Goal: Task Accomplishment & Management: Use online tool/utility

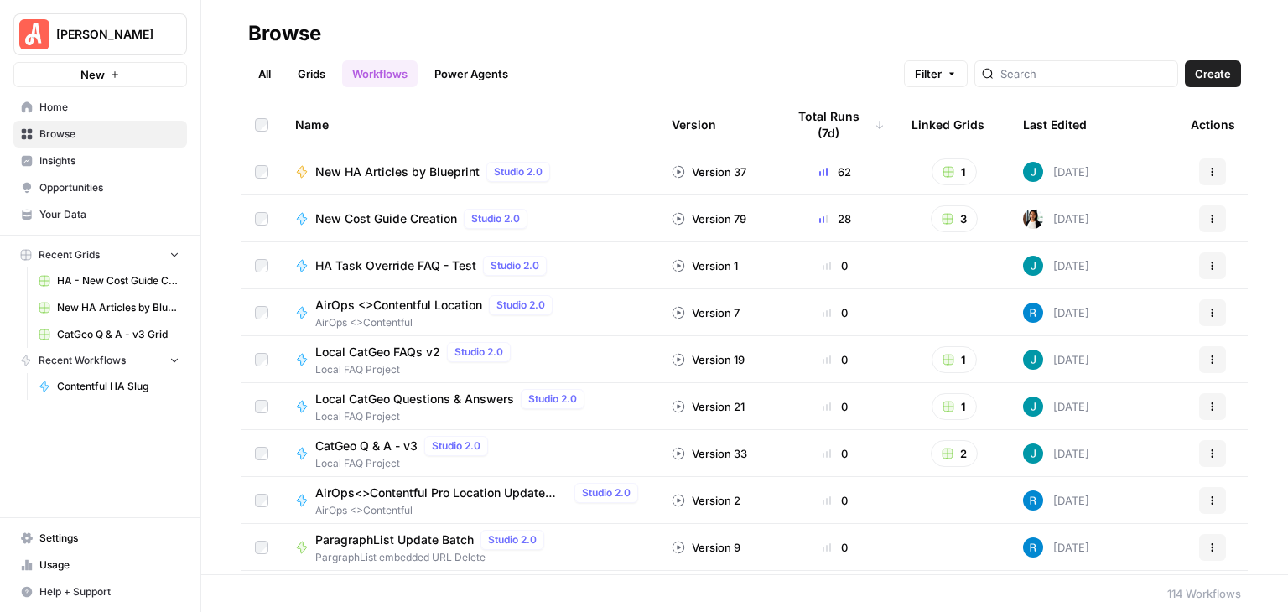
click at [132, 214] on span "Your Data" at bounding box center [109, 214] width 140 height 15
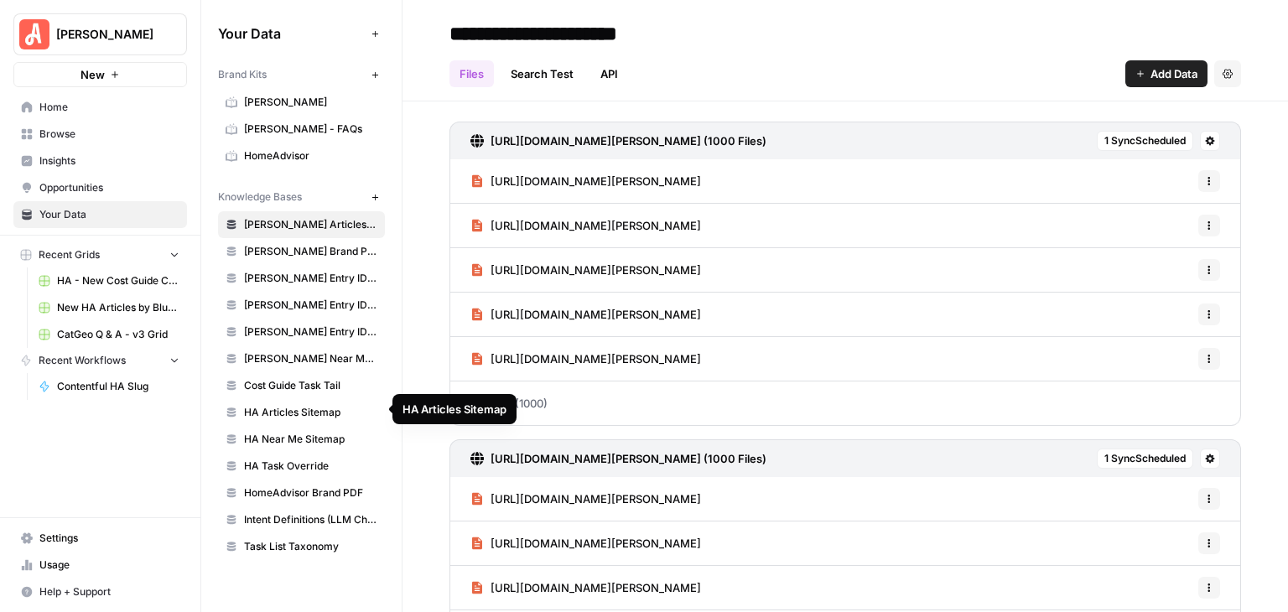
click at [342, 405] on span "HA Articles Sitemap" at bounding box center [310, 412] width 133 height 15
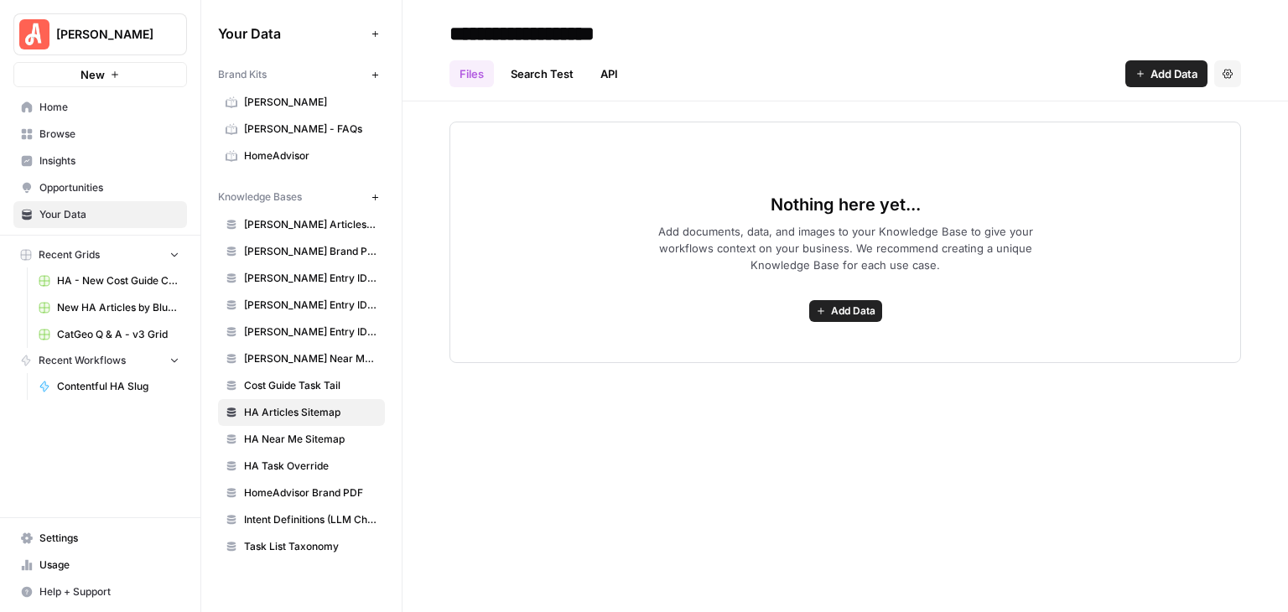
click at [1222, 405] on div "**********" at bounding box center [844, 306] width 885 height 612
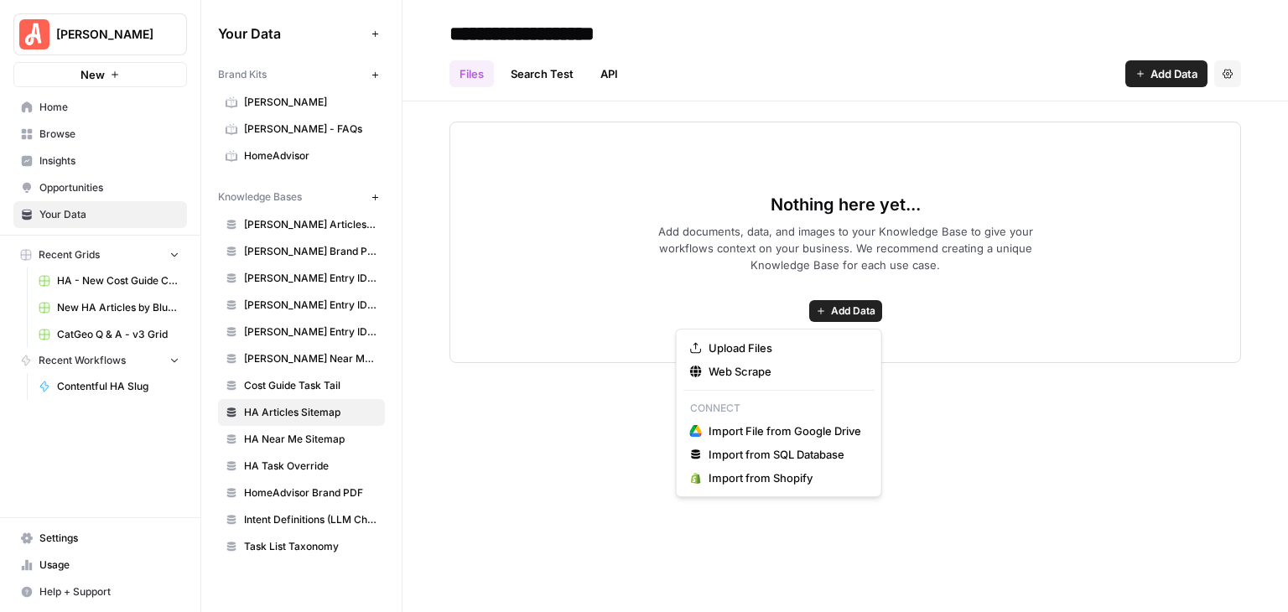
click at [851, 310] on span "Add Data" at bounding box center [853, 311] width 44 height 15
click at [770, 349] on span "Upload Files" at bounding box center [784, 348] width 153 height 17
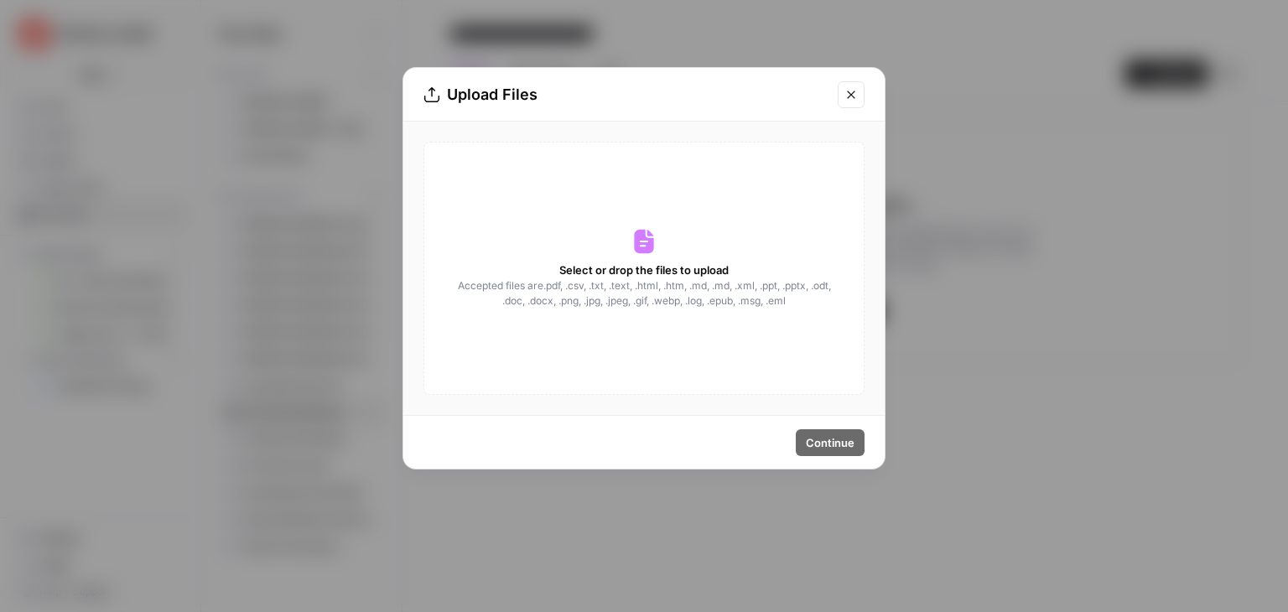
click at [651, 248] on icon at bounding box center [643, 242] width 19 height 24
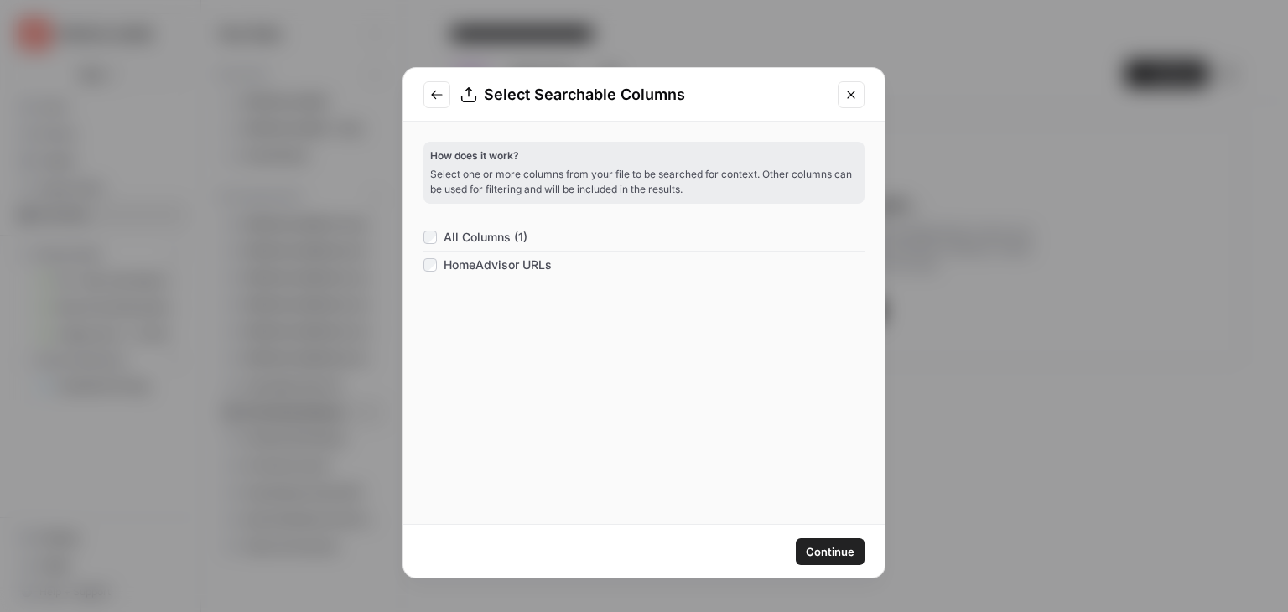
click at [830, 554] on span "Continue" at bounding box center [830, 551] width 49 height 17
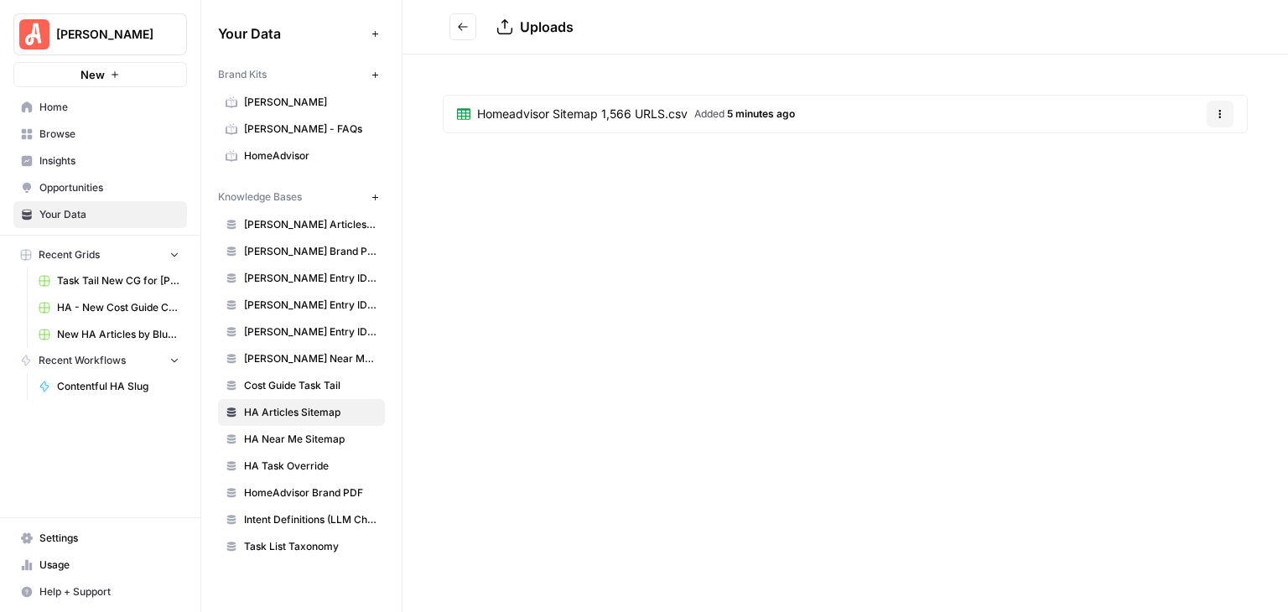
click at [657, 115] on span "Homeadvisor Sitemap 1,566 URLS.csv" at bounding box center [582, 114] width 210 height 17
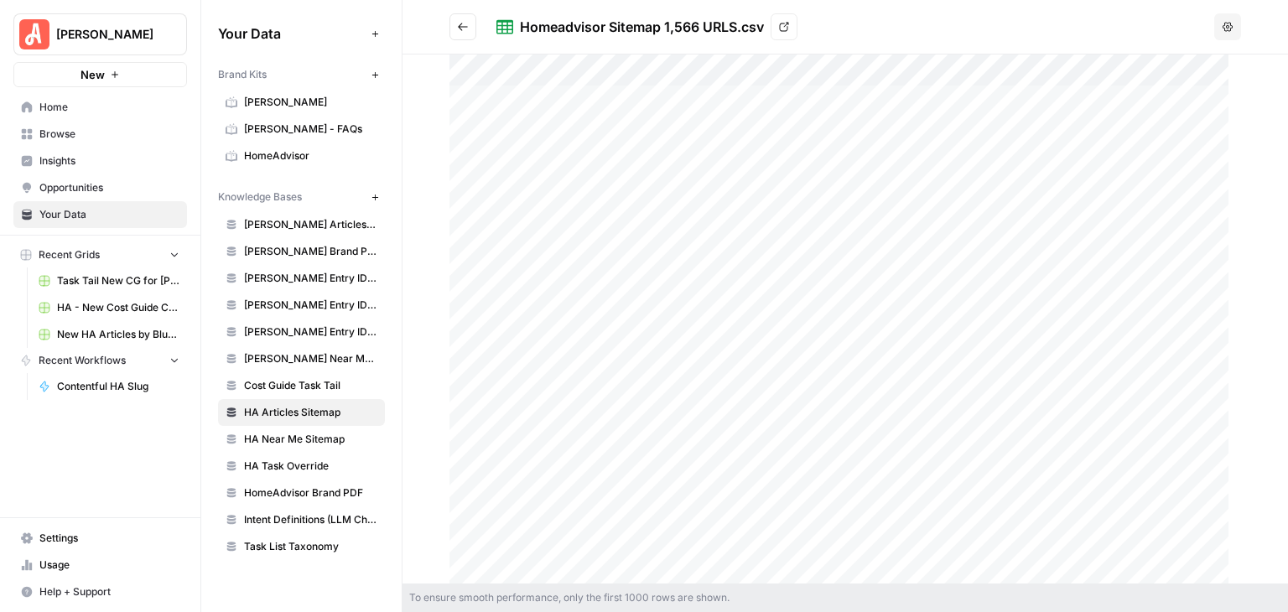
click at [806, 100] on div at bounding box center [845, 318] width 792 height 529
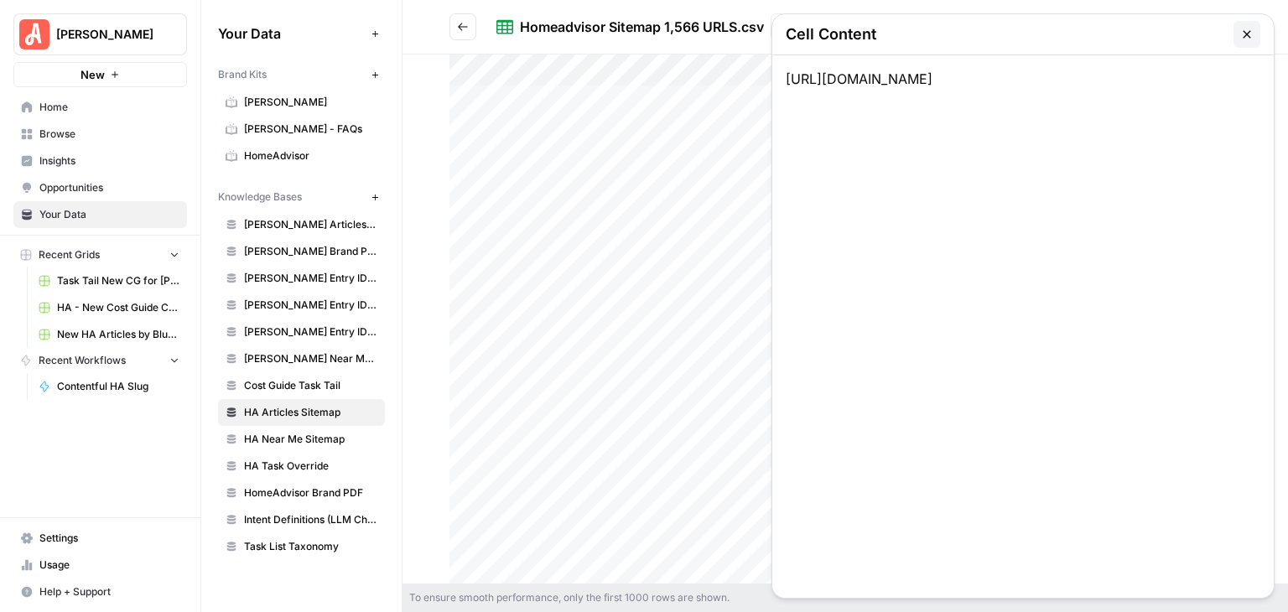
click at [1248, 31] on icon "button" at bounding box center [1246, 34] width 13 height 13
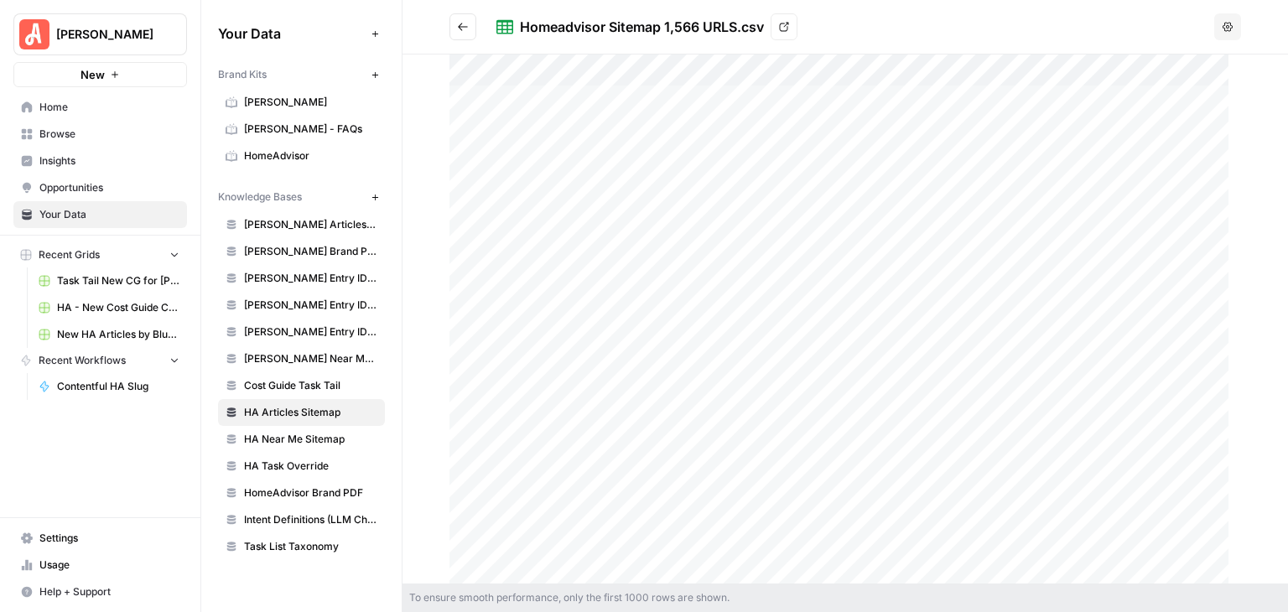
click at [793, 98] on div at bounding box center [845, 318] width 792 height 529
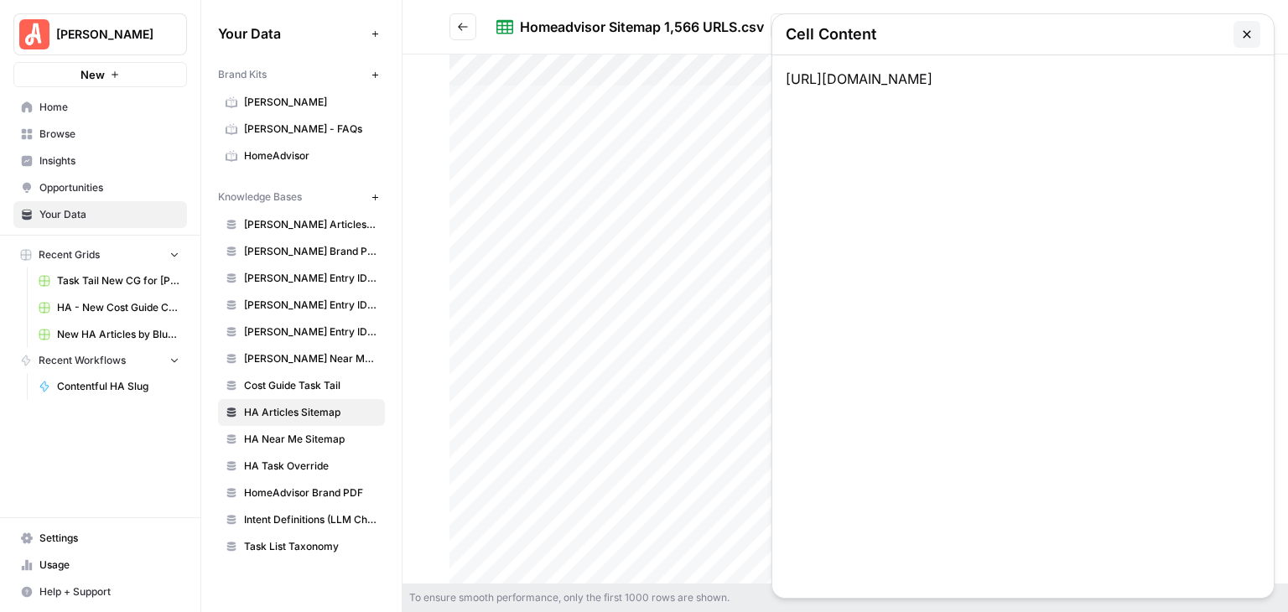
drag, startPoint x: 1027, startPoint y: 102, endPoint x: 807, endPoint y: 75, distance: 222.2
click at [775, 78] on div "[URL][DOMAIN_NAME]" at bounding box center [1022, 326] width 501 height 542
click at [1251, 29] on icon "button" at bounding box center [1246, 34] width 13 height 13
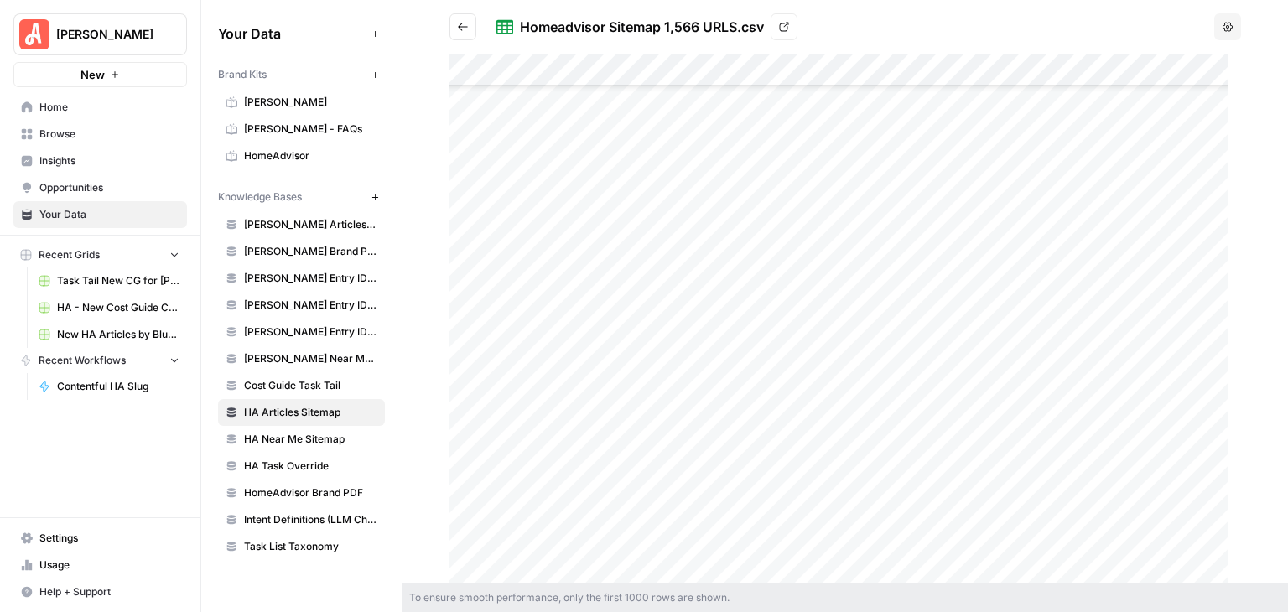
scroll to position [1928, 0]
click at [799, 308] on div at bounding box center [845, 318] width 792 height 529
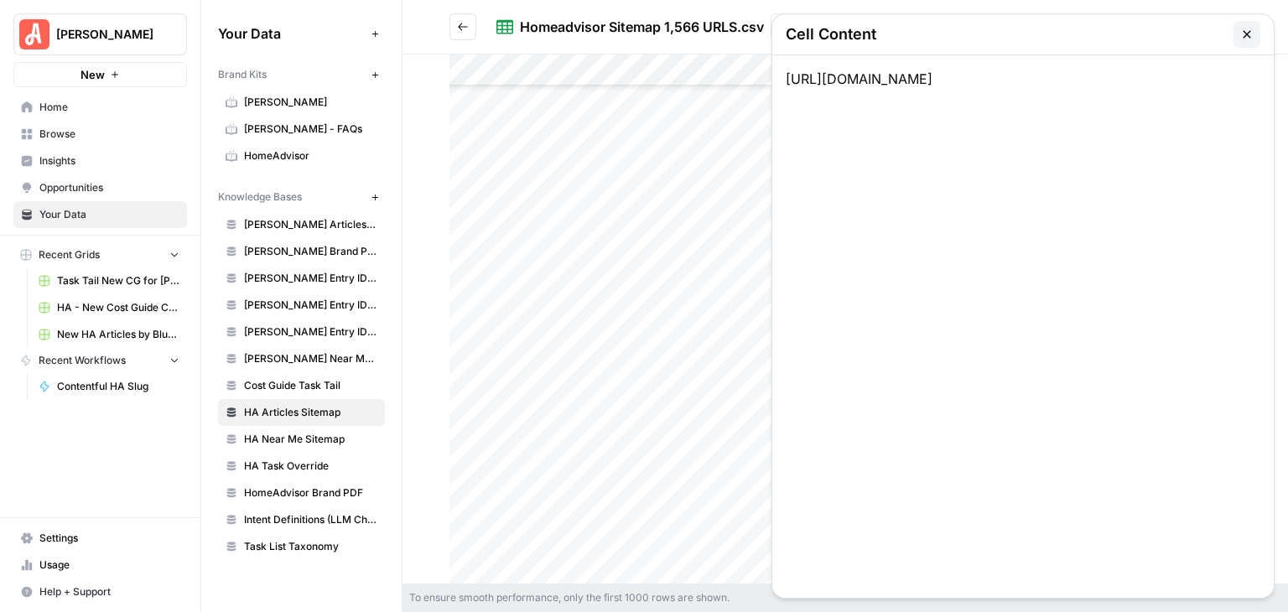
drag, startPoint x: 799, startPoint y: 306, endPoint x: 909, endPoint y: 99, distance: 234.4
click at [922, 101] on div "[URL][DOMAIN_NAME]" at bounding box center [1022, 326] width 501 height 542
drag, startPoint x: 913, startPoint y: 101, endPoint x: 777, endPoint y: 81, distance: 137.3
click at [777, 81] on div "[URL][DOMAIN_NAME]" at bounding box center [1022, 326] width 501 height 542
click at [1242, 26] on button "button" at bounding box center [1246, 34] width 27 height 27
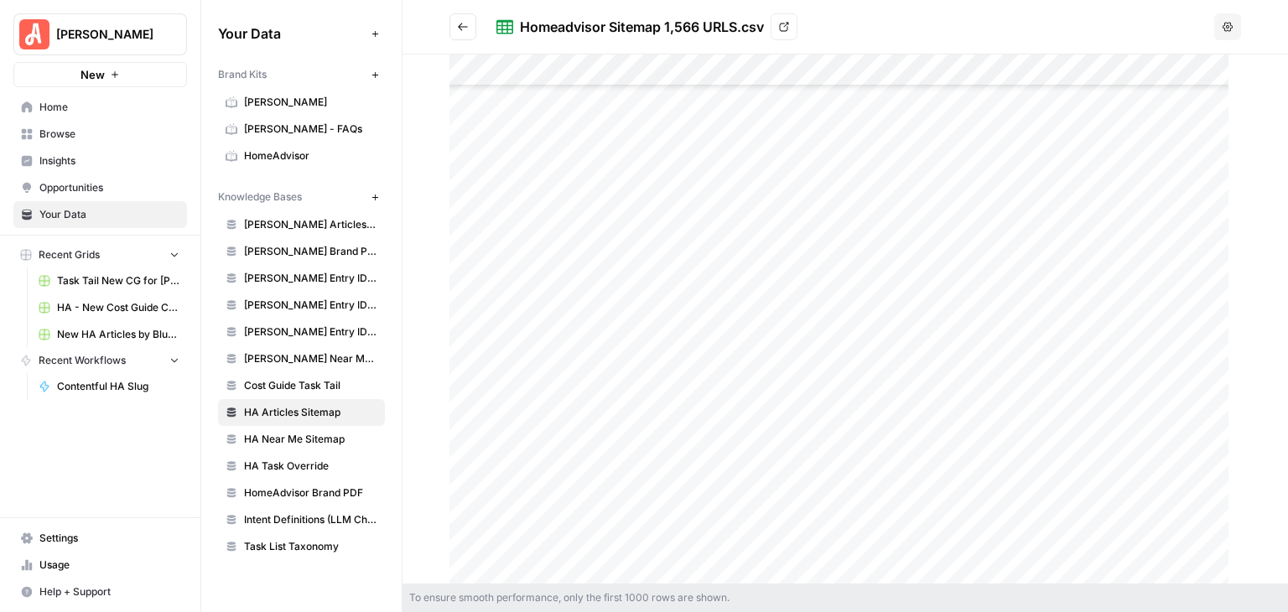
scroll to position [27730, 0]
click at [781, 299] on div at bounding box center [845, 318] width 792 height 529
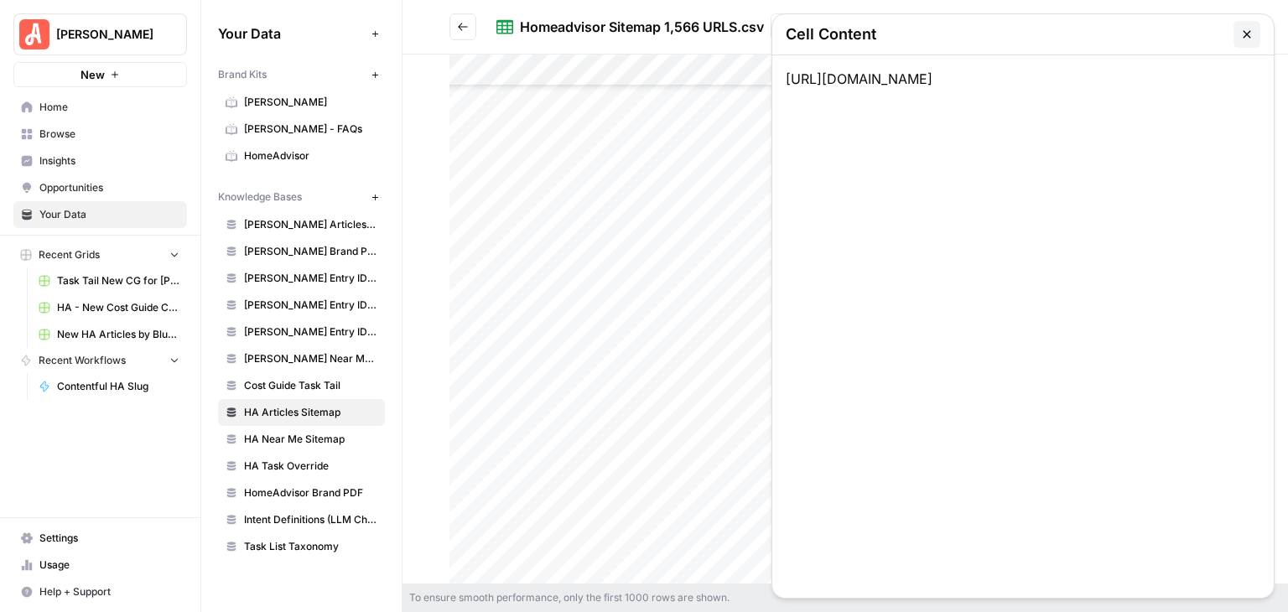
click at [708, 374] on div at bounding box center [845, 318] width 792 height 529
drag, startPoint x: 1228, startPoint y: 82, endPoint x: 786, endPoint y: 101, distance: 441.4
click at [786, 101] on div "[URL][DOMAIN_NAME]" at bounding box center [1022, 326] width 501 height 542
click at [1250, 30] on icon "button" at bounding box center [1246, 34] width 13 height 13
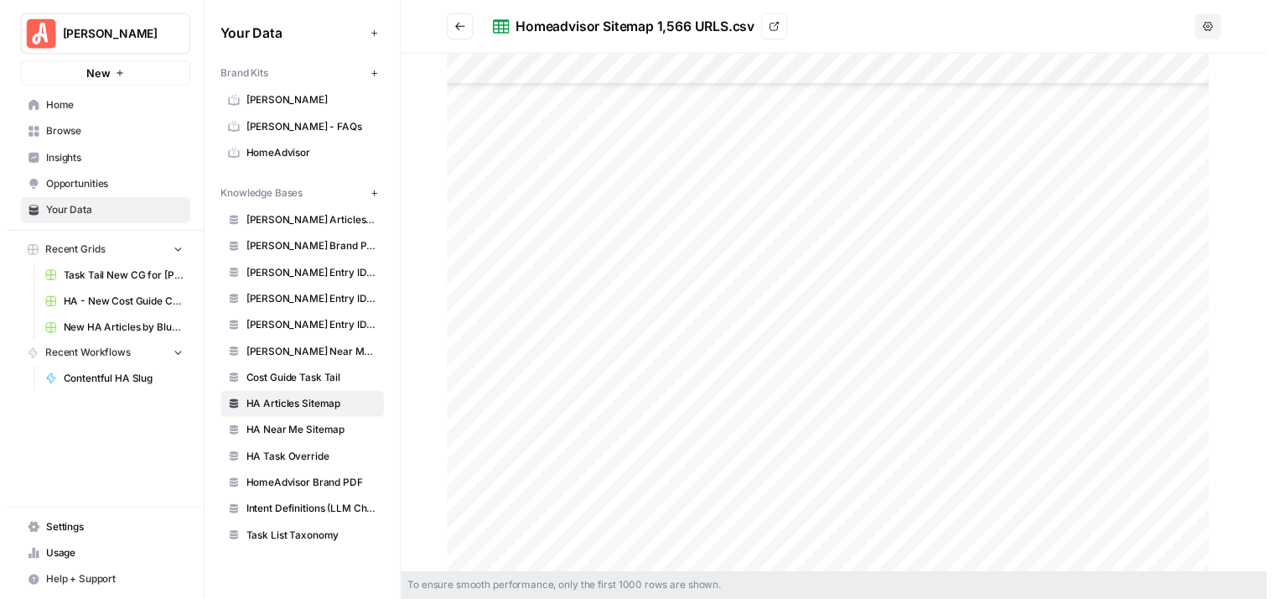
scroll to position [28009, 0]
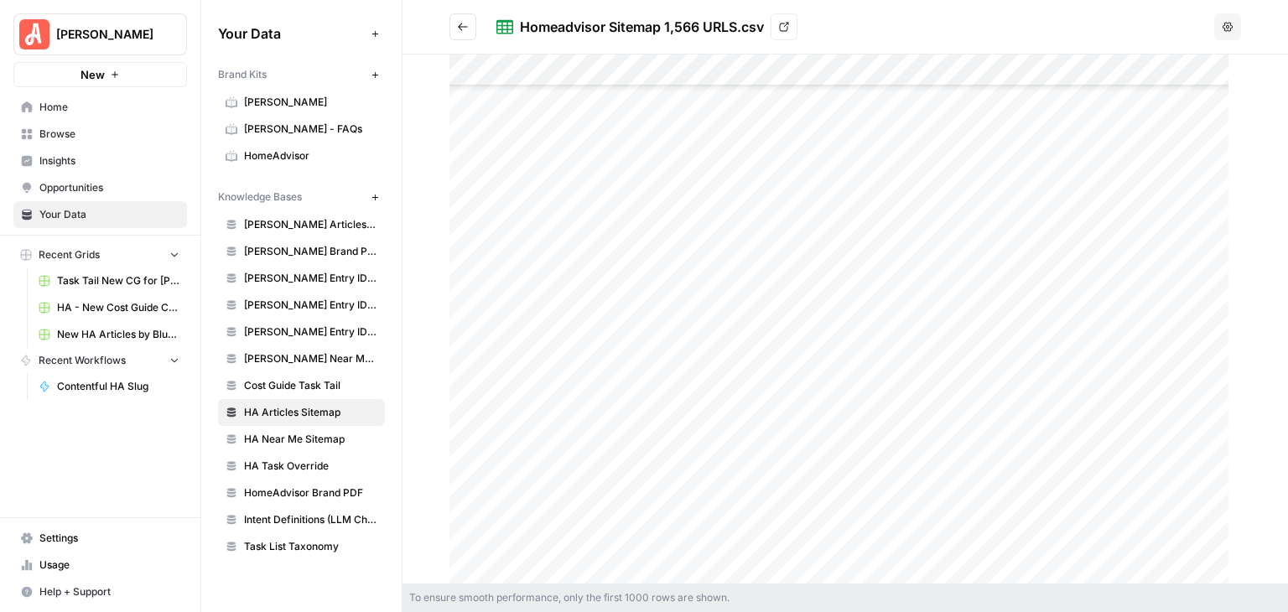
click at [458, 19] on button "Go back" at bounding box center [462, 26] width 27 height 27
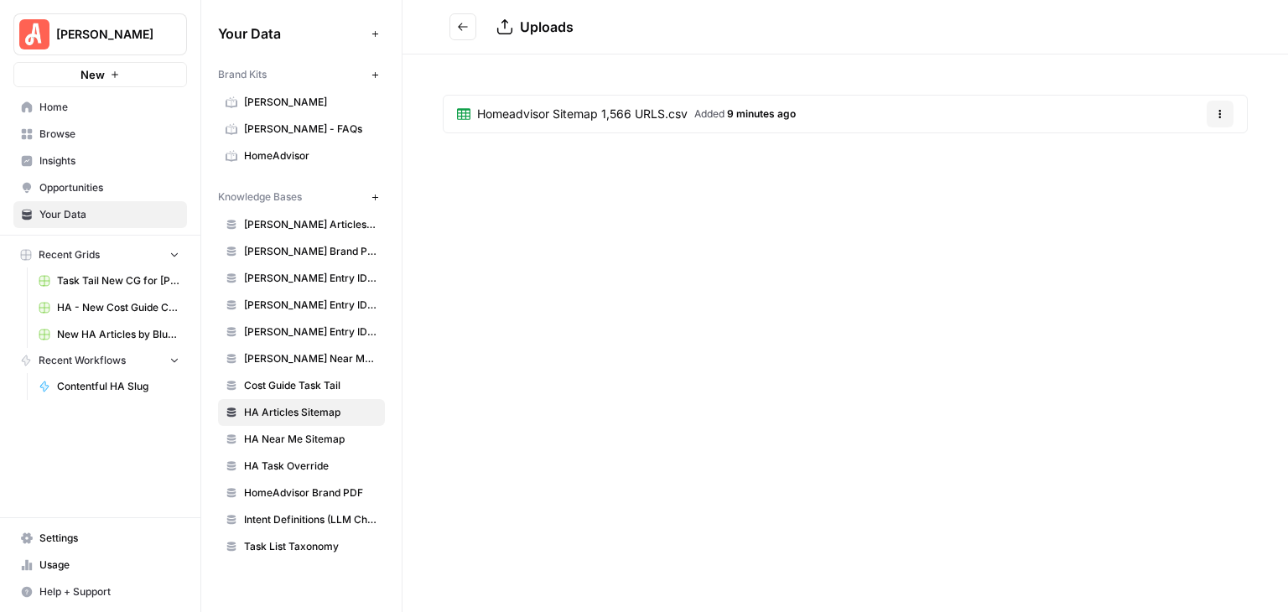
click at [642, 116] on span "Homeadvisor Sitemap 1,566 URLS.csv" at bounding box center [582, 114] width 210 height 17
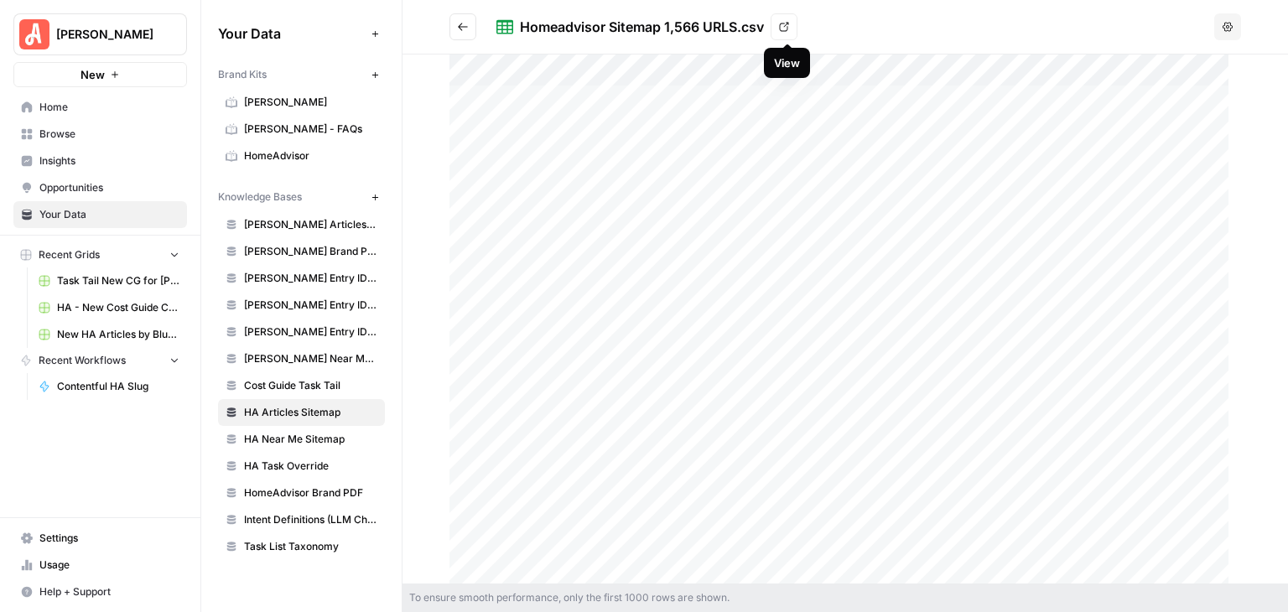
click at [788, 31] on icon at bounding box center [784, 27] width 9 height 9
click at [845, 44] on header "Homeadvisor Sitemap 1,566 URLS.csv View Options" at bounding box center [844, 27] width 885 height 54
click at [785, 29] on icon at bounding box center [784, 27] width 10 height 10
click at [466, 19] on button "Go back" at bounding box center [462, 26] width 27 height 27
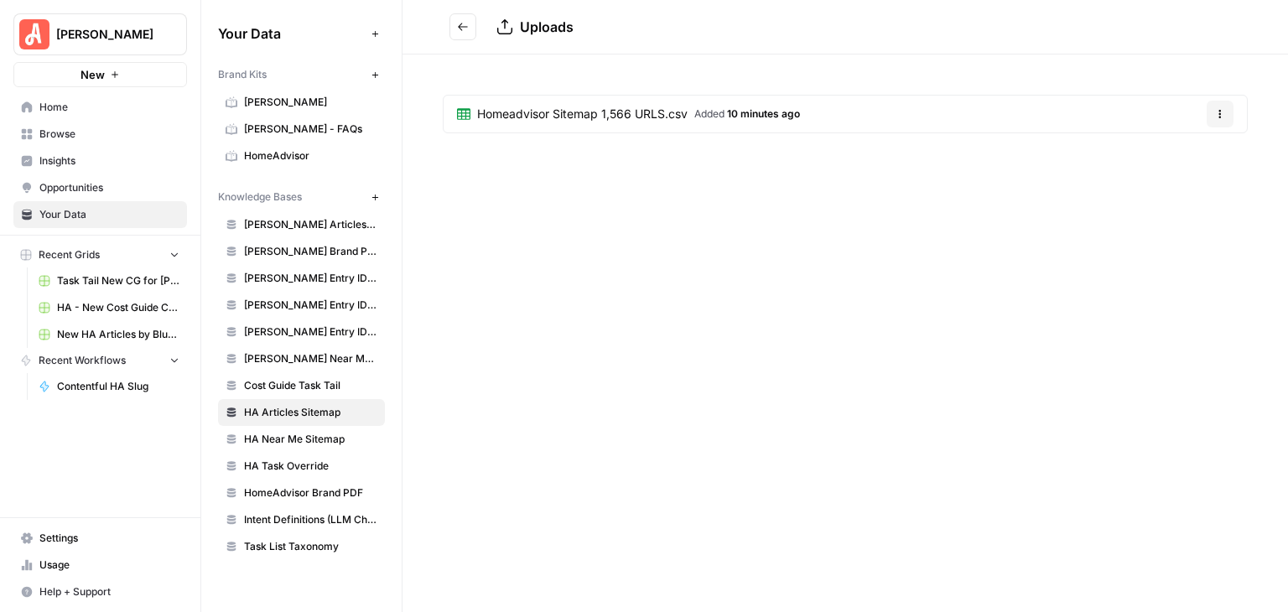
click at [456, 34] on button "Go back" at bounding box center [462, 26] width 27 height 27
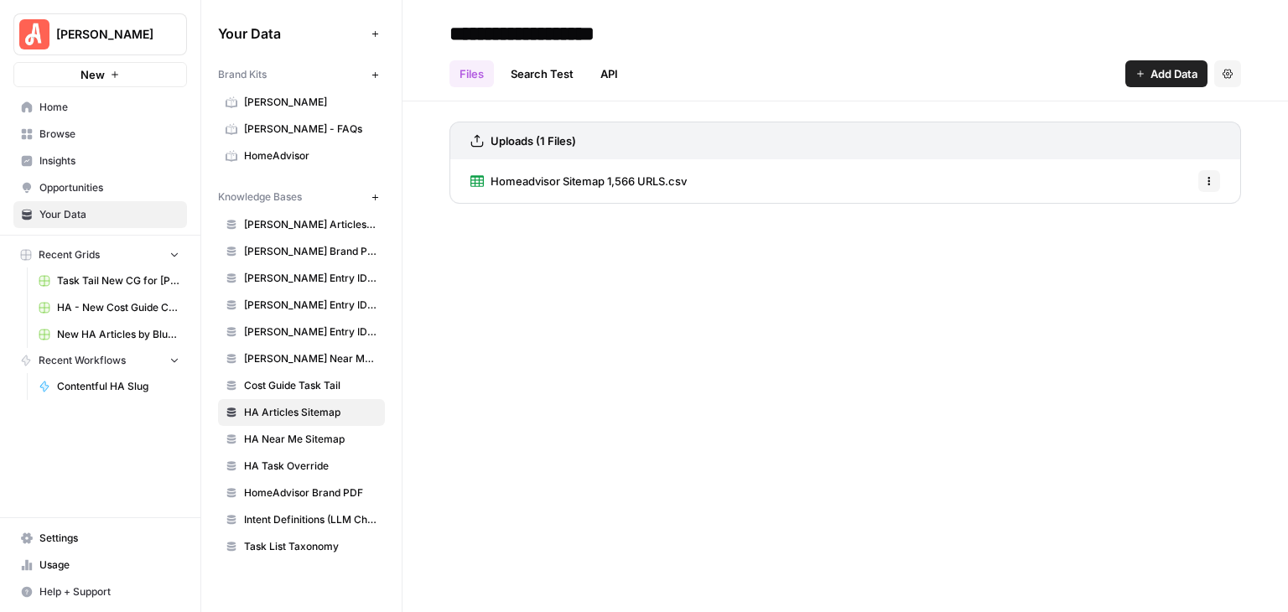
click at [95, 135] on span "Browse" at bounding box center [109, 134] width 140 height 15
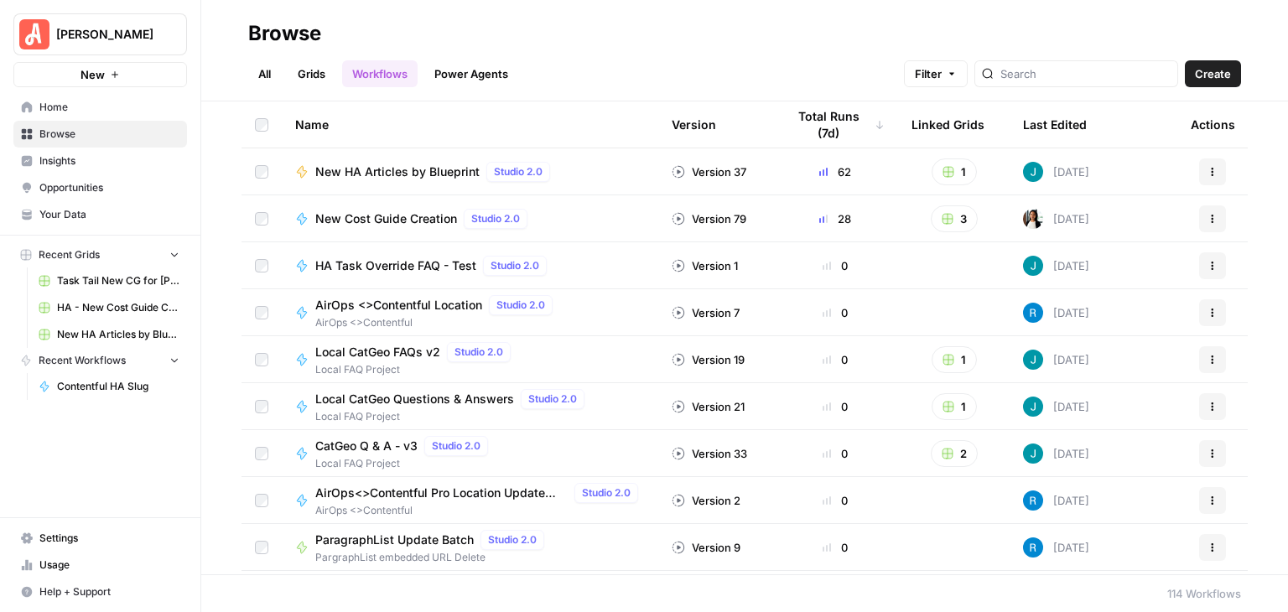
click at [375, 163] on span "New HA Articles by Blueprint" at bounding box center [397, 171] width 164 height 17
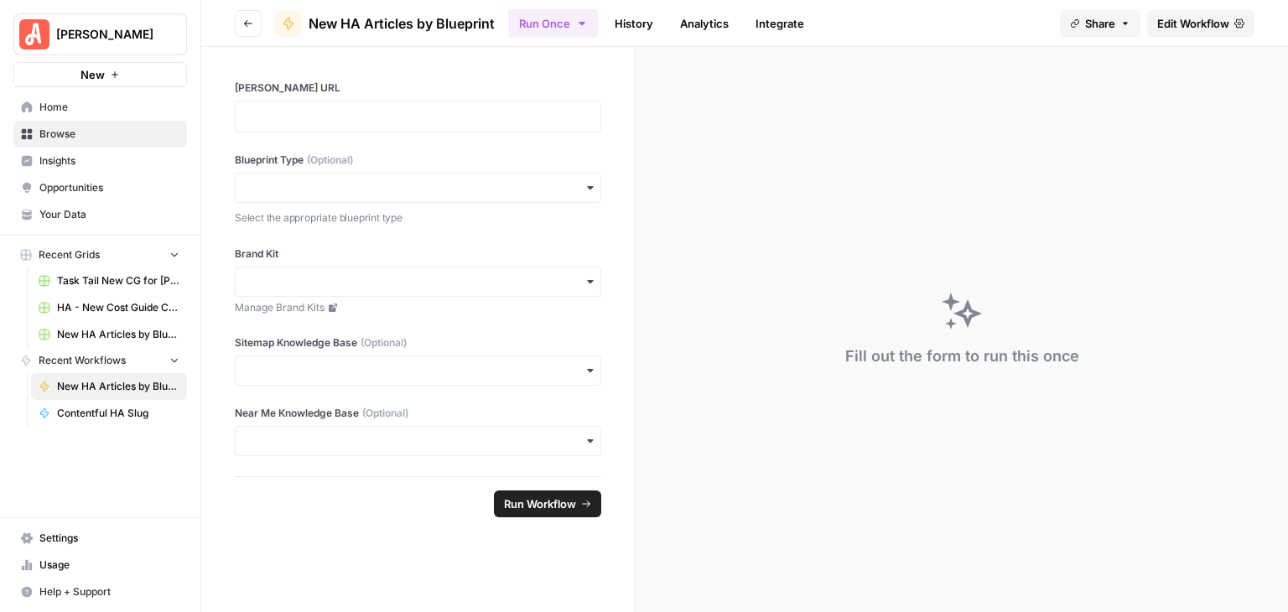
click at [1202, 23] on span "Edit Workflow" at bounding box center [1193, 23] width 72 height 17
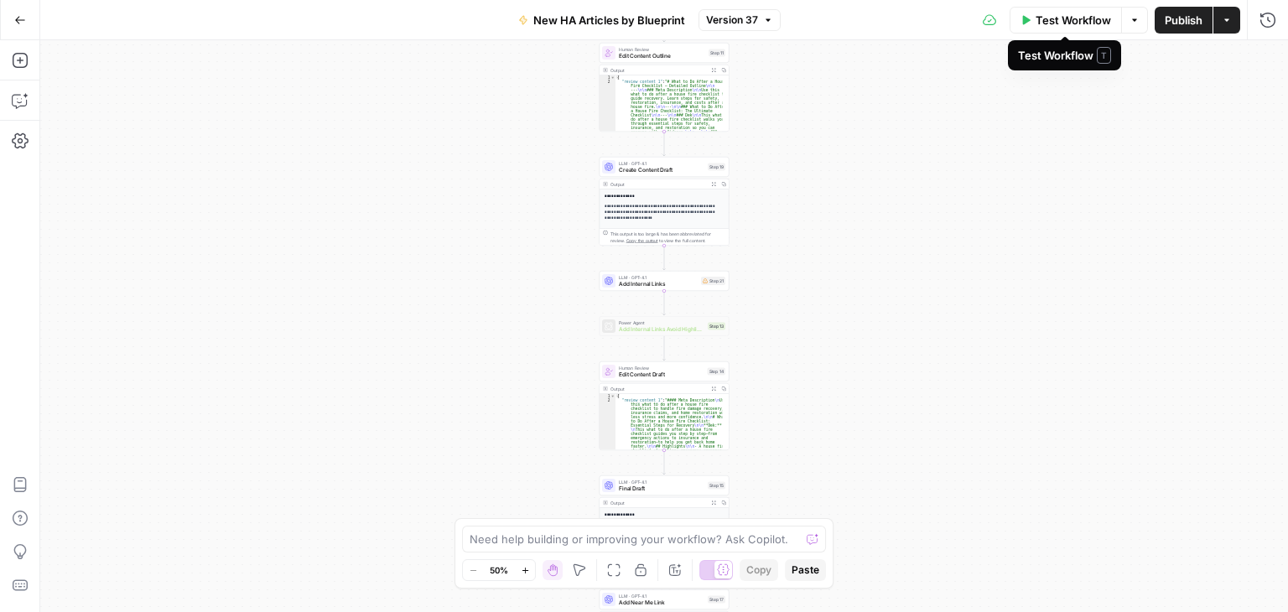
click at [1077, 22] on span "Test Workflow" at bounding box center [1072, 20] width 75 height 17
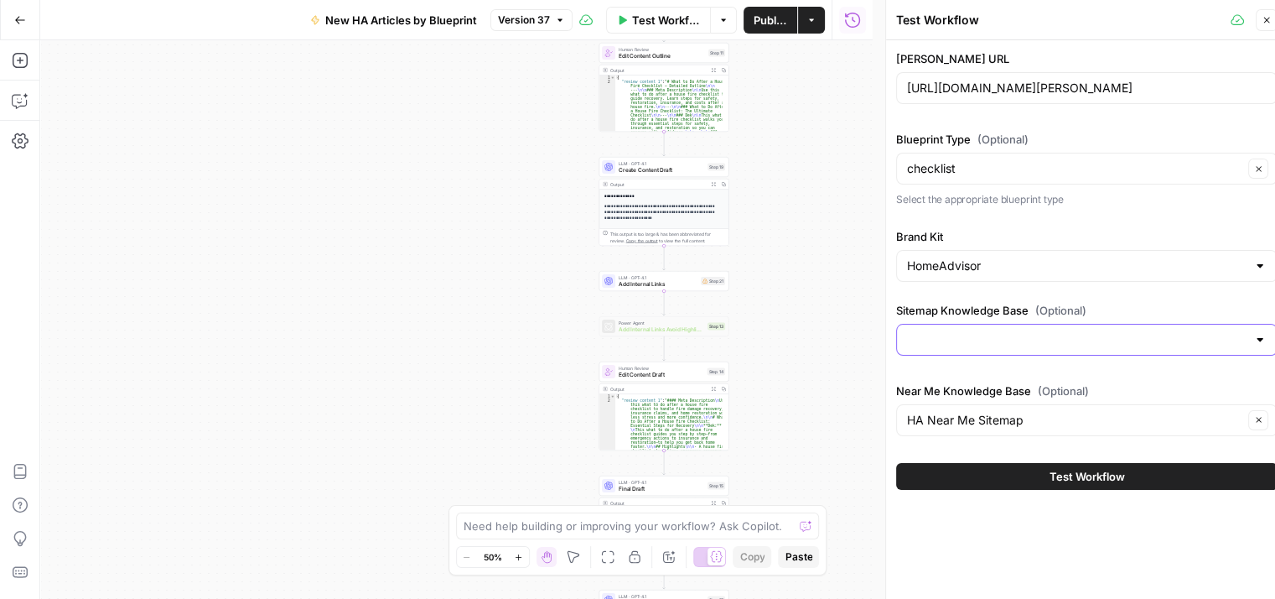
click at [1197, 337] on input "Sitemap Knowledge Base (Optional)" at bounding box center [1077, 339] width 340 height 17
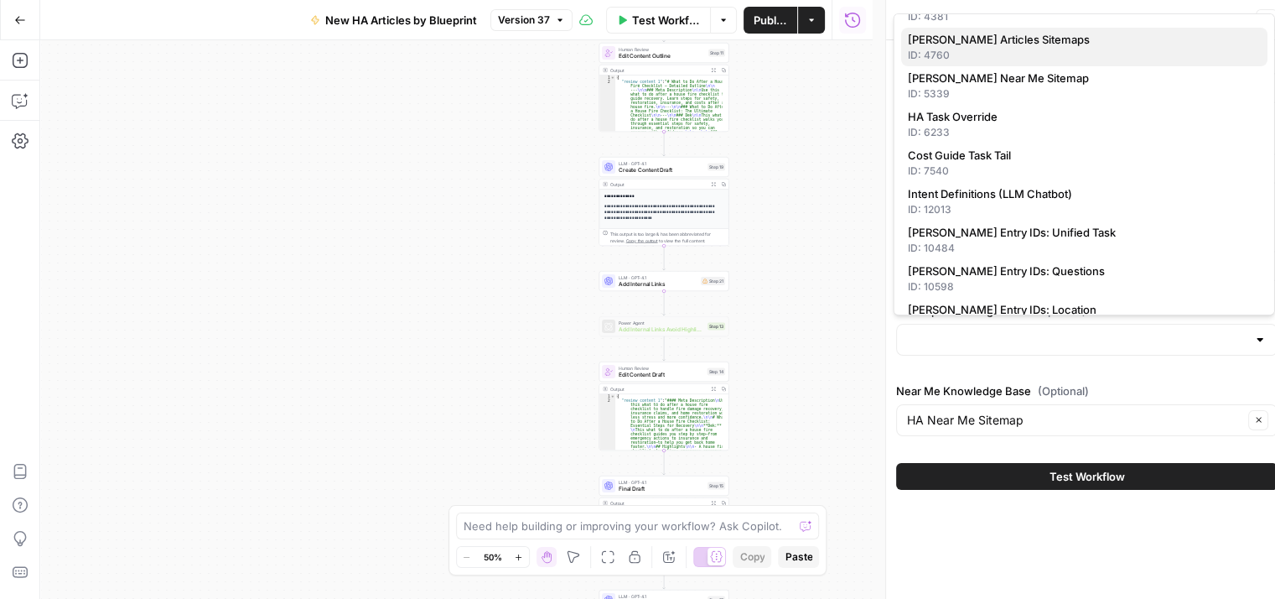
scroll to position [252, 0]
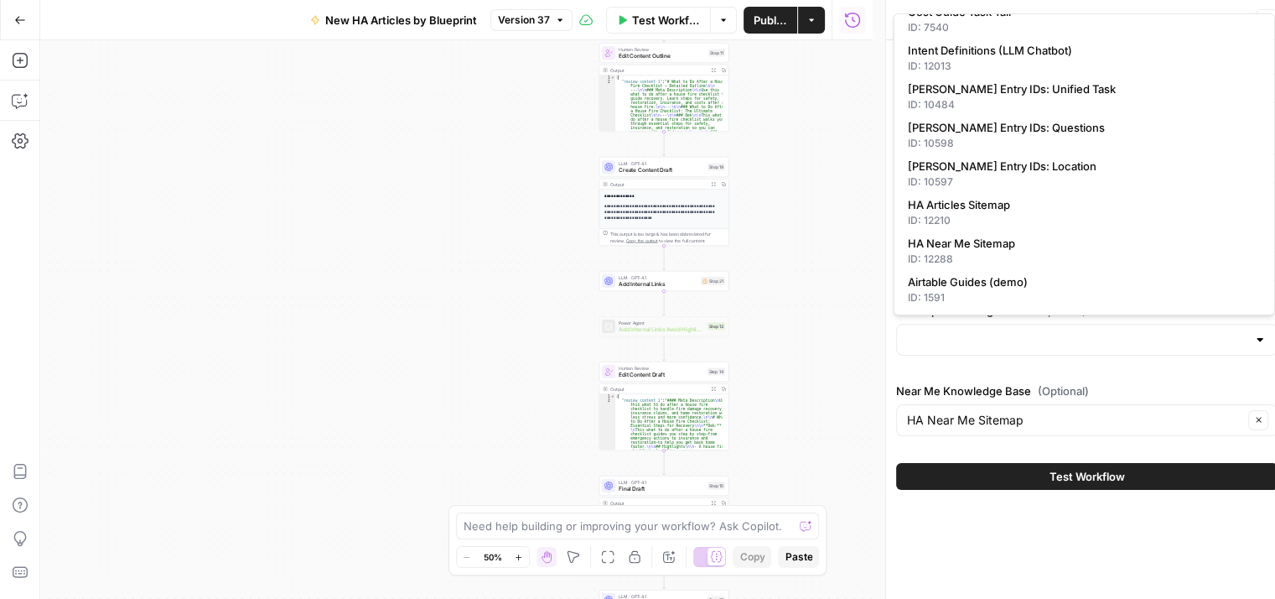
type input "[PERSON_NAME] Near Me Sitemap"
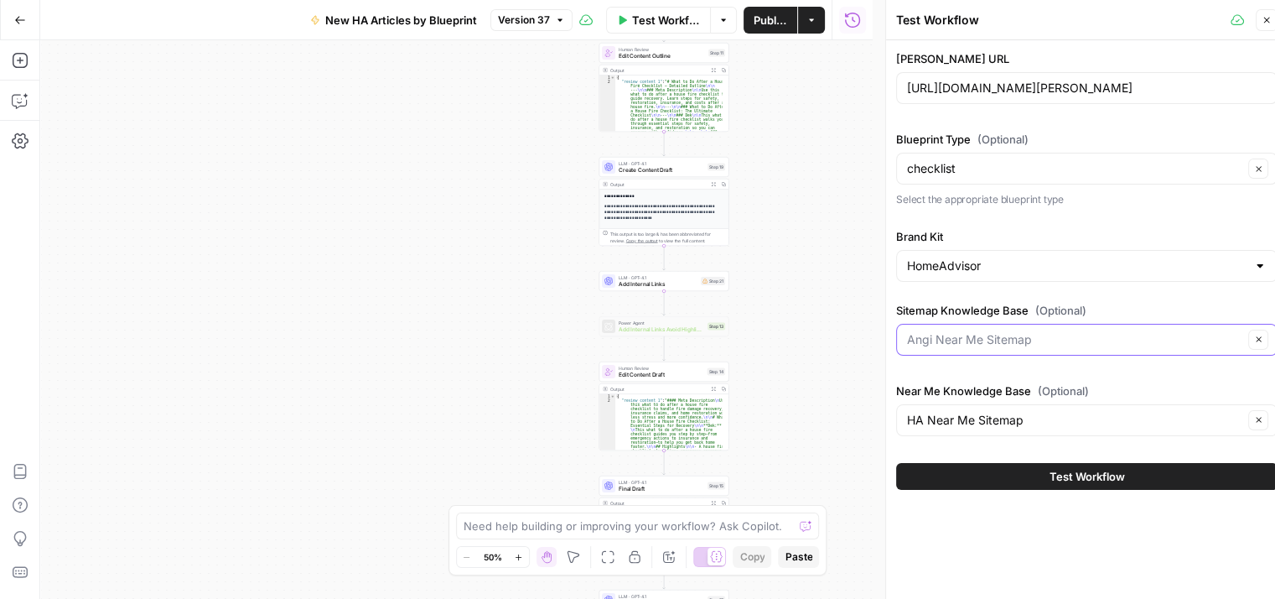
click at [1083, 331] on input "Sitemap Knowledge Base (Optional)" at bounding box center [1075, 339] width 336 height 17
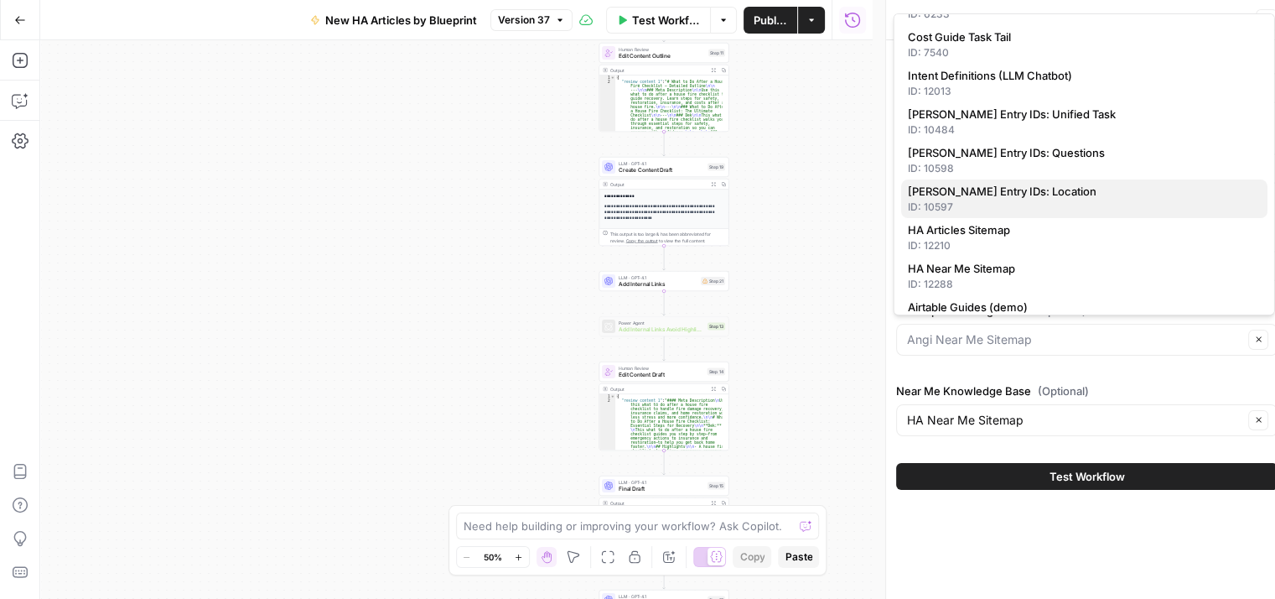
scroll to position [252, 0]
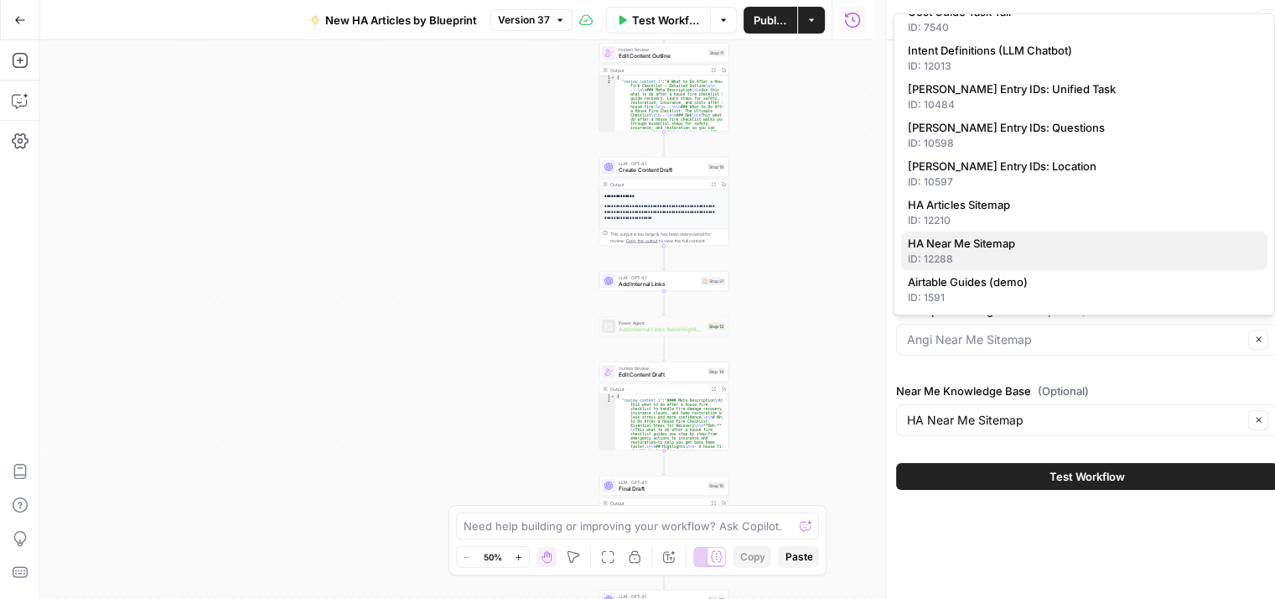
click at [1053, 253] on div "ID: 12288" at bounding box center [1084, 259] width 353 height 15
type input "HA Near Me Sitemap"
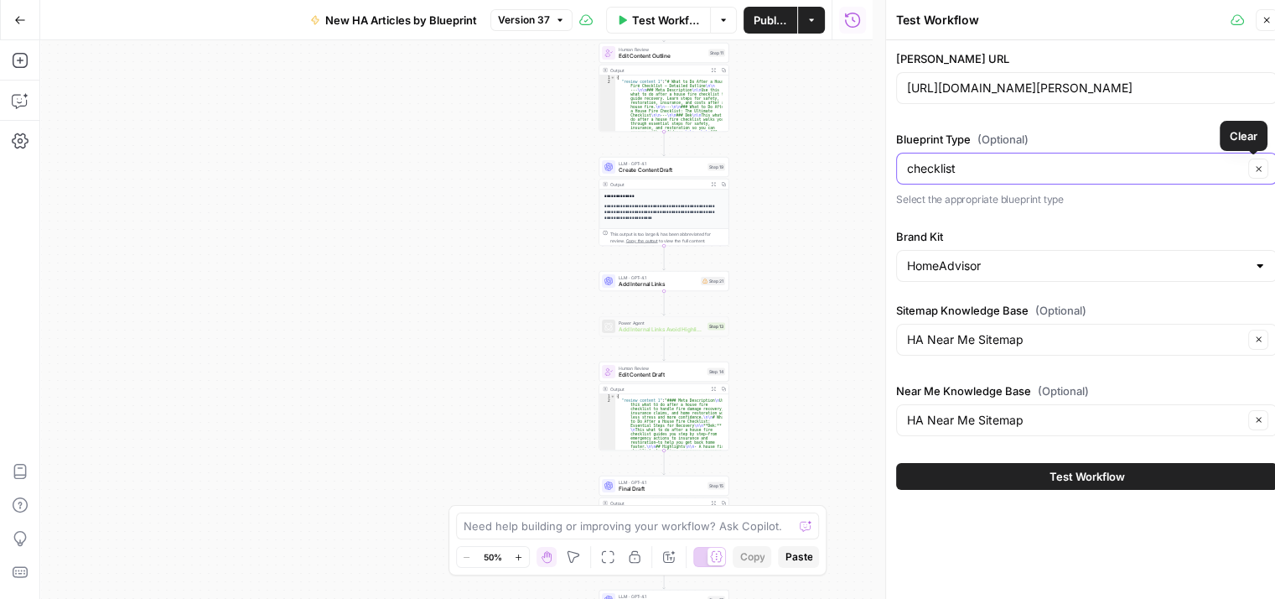
click at [1259, 168] on icon "button" at bounding box center [1258, 168] width 9 height 9
click at [1093, 164] on input "Blueprint Type (Optional)" at bounding box center [1077, 168] width 340 height 17
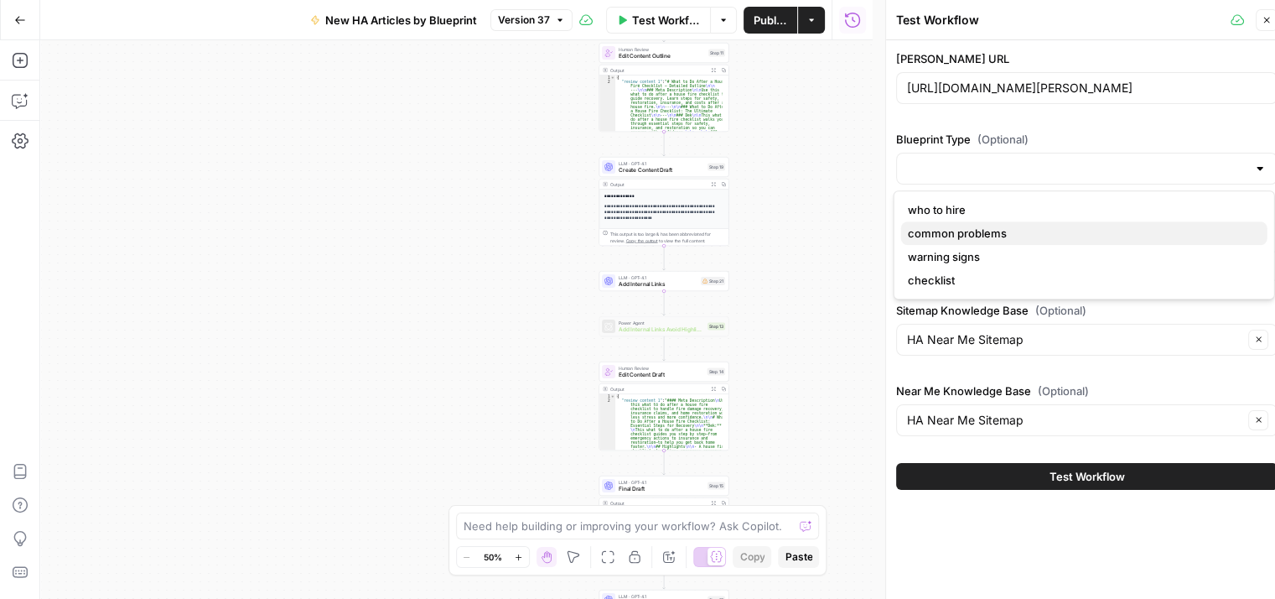
click at [978, 231] on span "common problems" at bounding box center [1081, 233] width 346 height 17
type input "common problems"
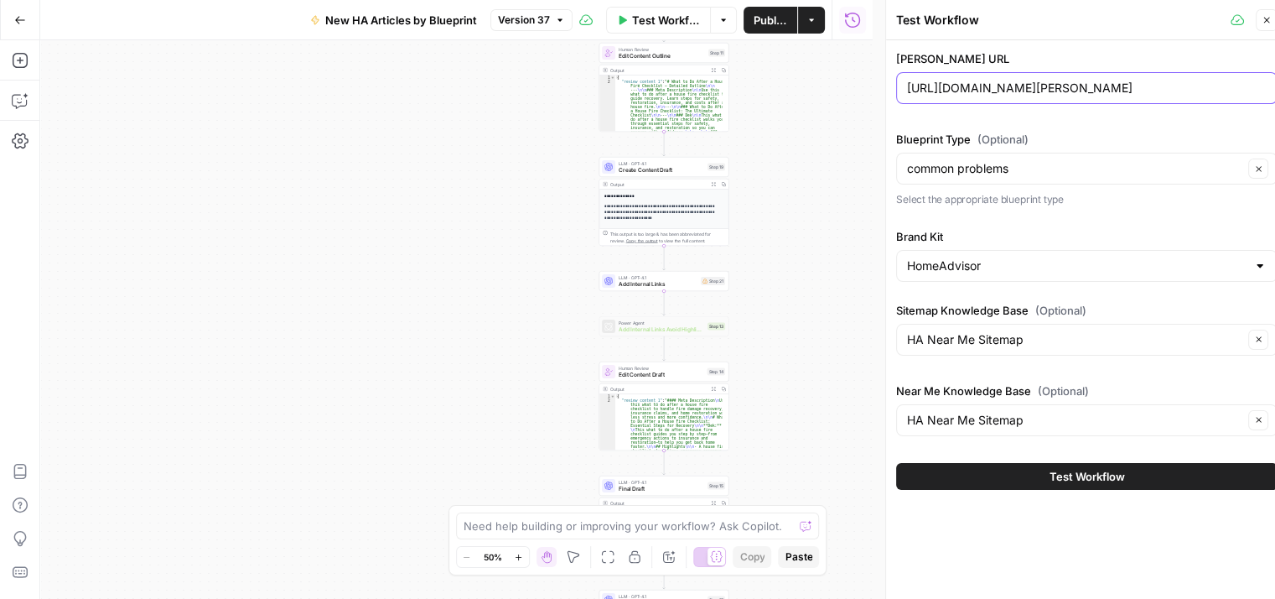
click at [1041, 95] on input "[URL][DOMAIN_NAME][PERSON_NAME]" at bounding box center [1087, 88] width 360 height 17
click at [1067, 77] on div "[URL][DOMAIN_NAME][PERSON_NAME]" at bounding box center [1086, 88] width 381 height 32
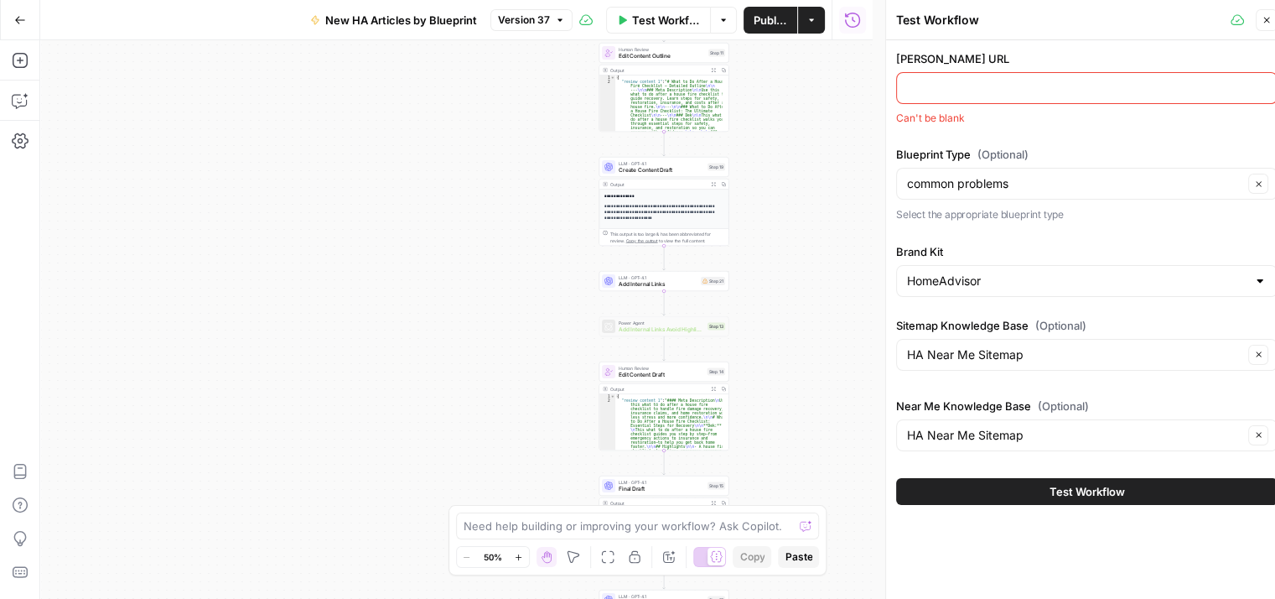
paste input "[URL][DOMAIN_NAME][PERSON_NAME]"
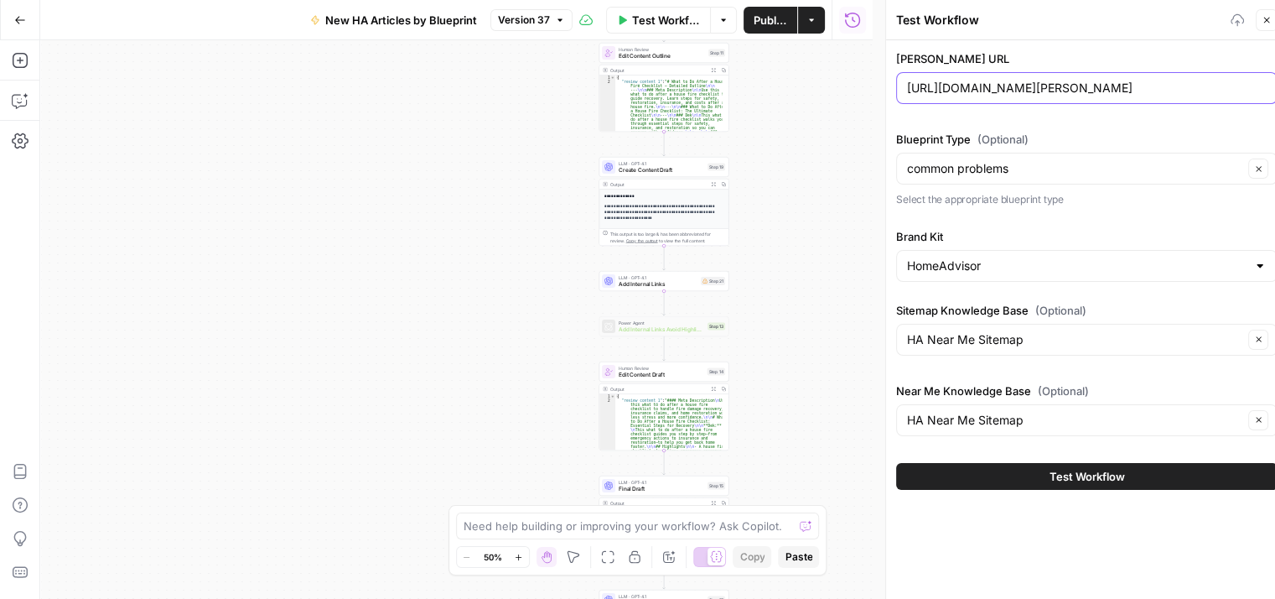
type input "[URL][DOMAIN_NAME][PERSON_NAME]"
click at [647, 283] on span "Add Internal Links" at bounding box center [658, 284] width 79 height 8
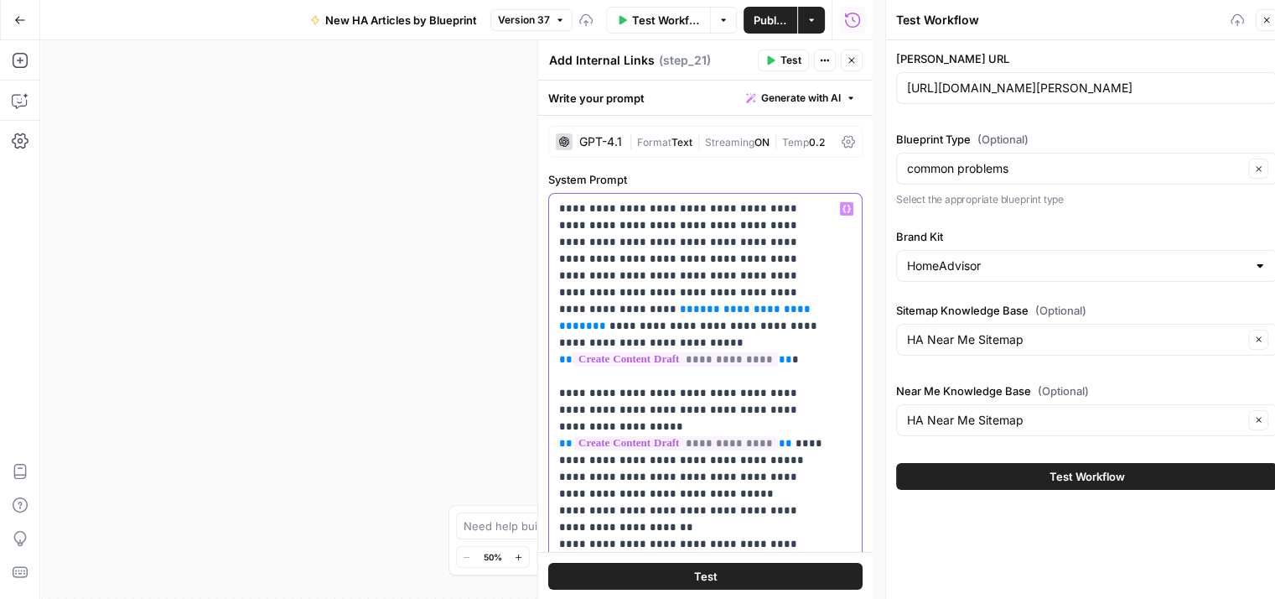
click at [661, 304] on span "**********" at bounding box center [686, 318] width 255 height 28
click at [659, 304] on span "**********" at bounding box center [686, 318] width 255 height 28
click at [647, 304] on span "**********" at bounding box center [686, 318] width 255 height 28
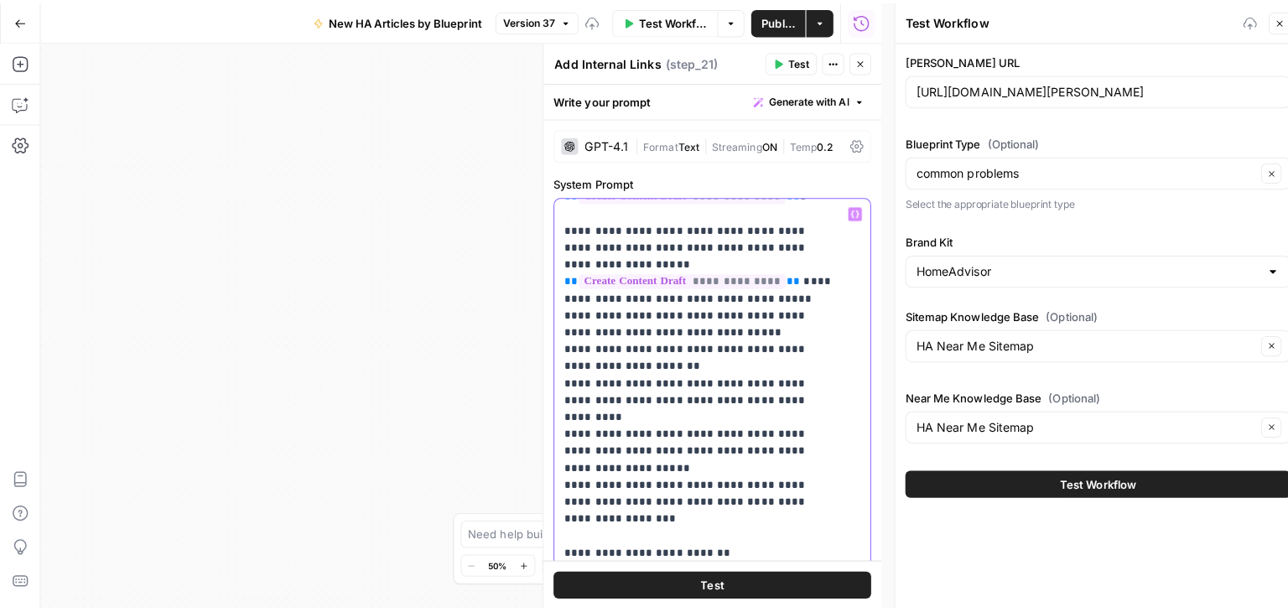
scroll to position [0, 0]
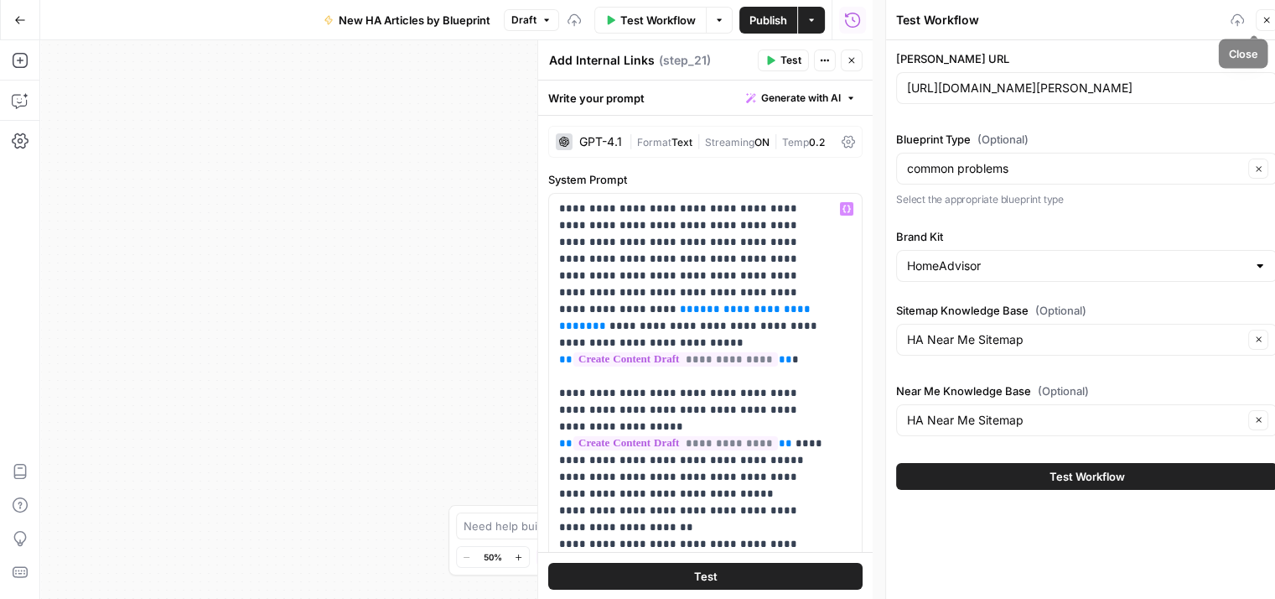
click at [1266, 23] on icon "button" at bounding box center [1267, 20] width 10 height 10
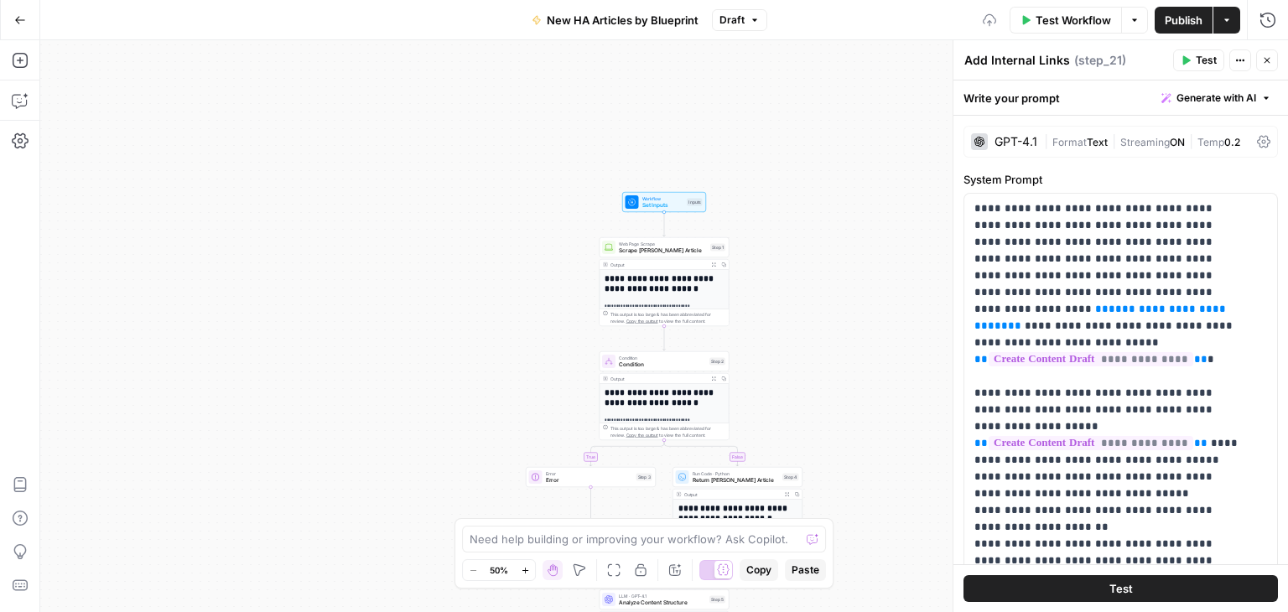
click at [662, 200] on span "Workflow" at bounding box center [663, 198] width 42 height 7
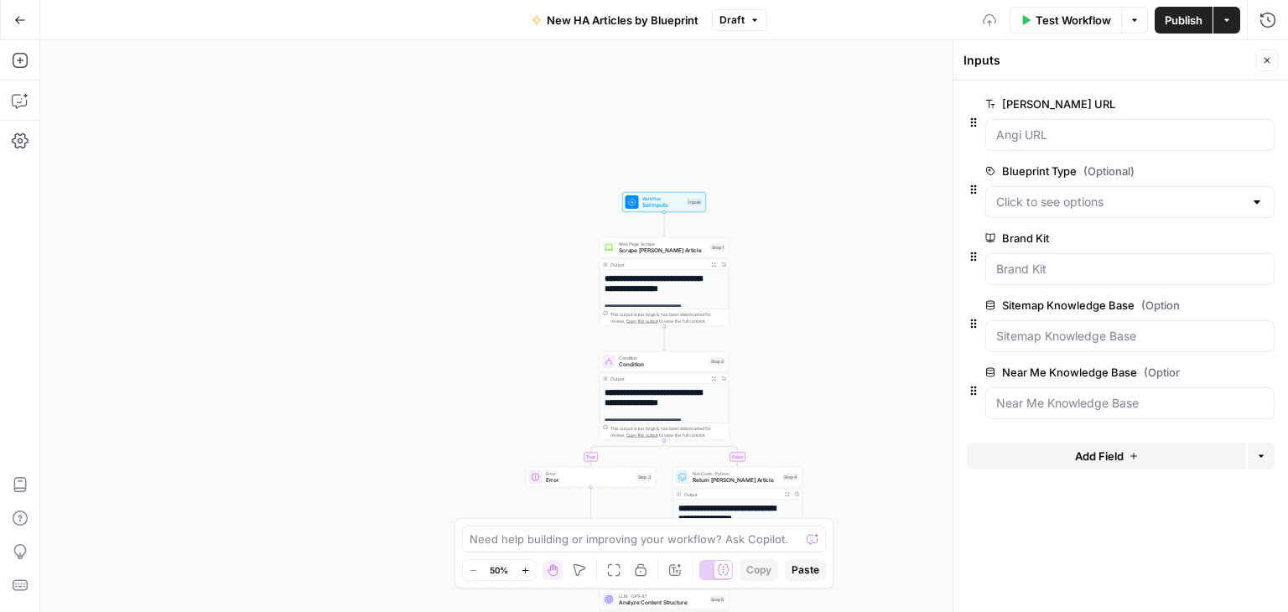
click at [1221, 298] on span "edit field" at bounding box center [1211, 304] width 37 height 13
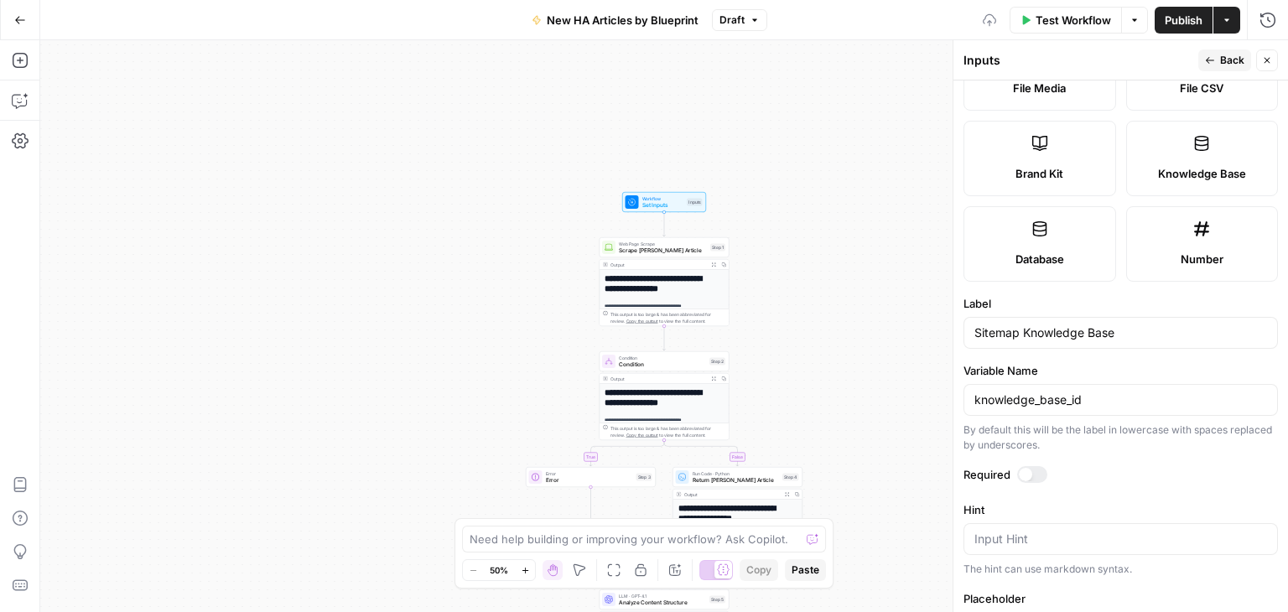
scroll to position [335, 0]
click at [973, 395] on div "knowledge_base_id" at bounding box center [1120, 398] width 314 height 32
click at [981, 390] on input "knowledge_base_id" at bounding box center [1120, 398] width 293 height 17
type input "sitemap_knowledge_base_id"
click at [1272, 61] on button "Close" at bounding box center [1267, 60] width 22 height 22
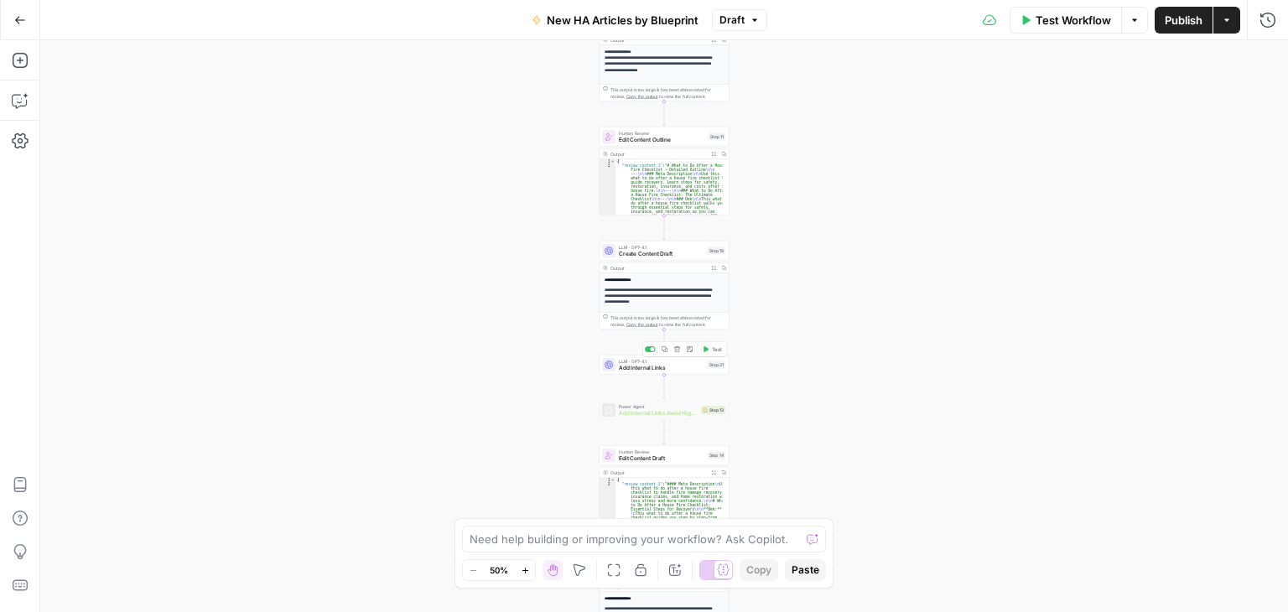
click at [699, 366] on span "Add Internal Links" at bounding box center [662, 368] width 86 height 8
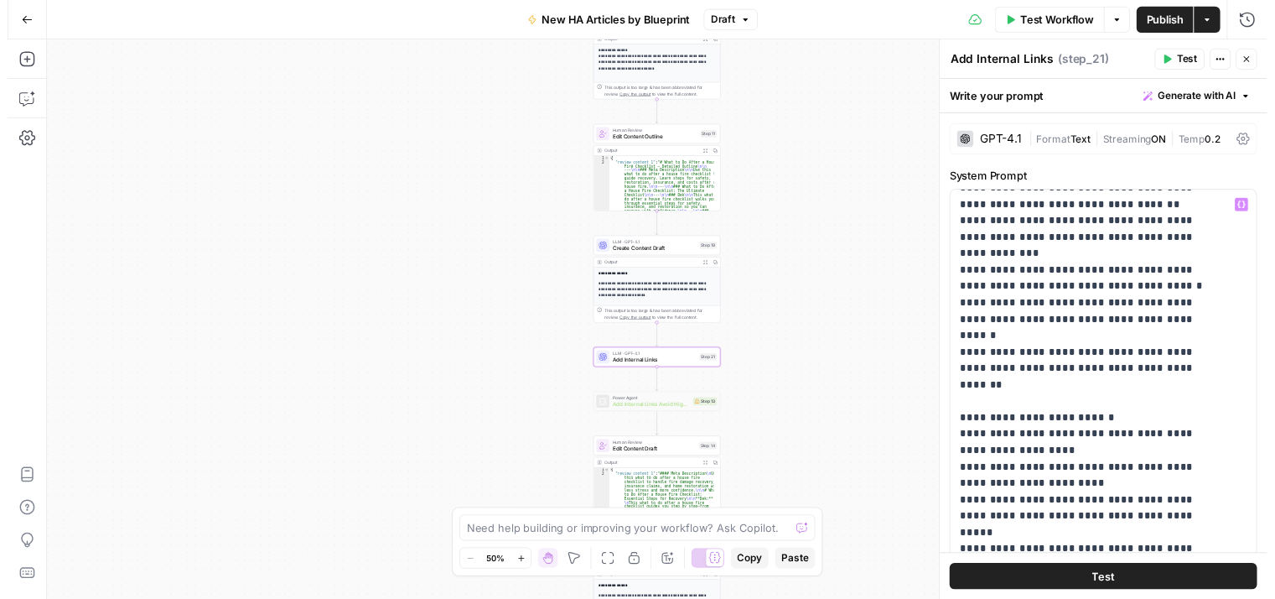
scroll to position [1509, 0]
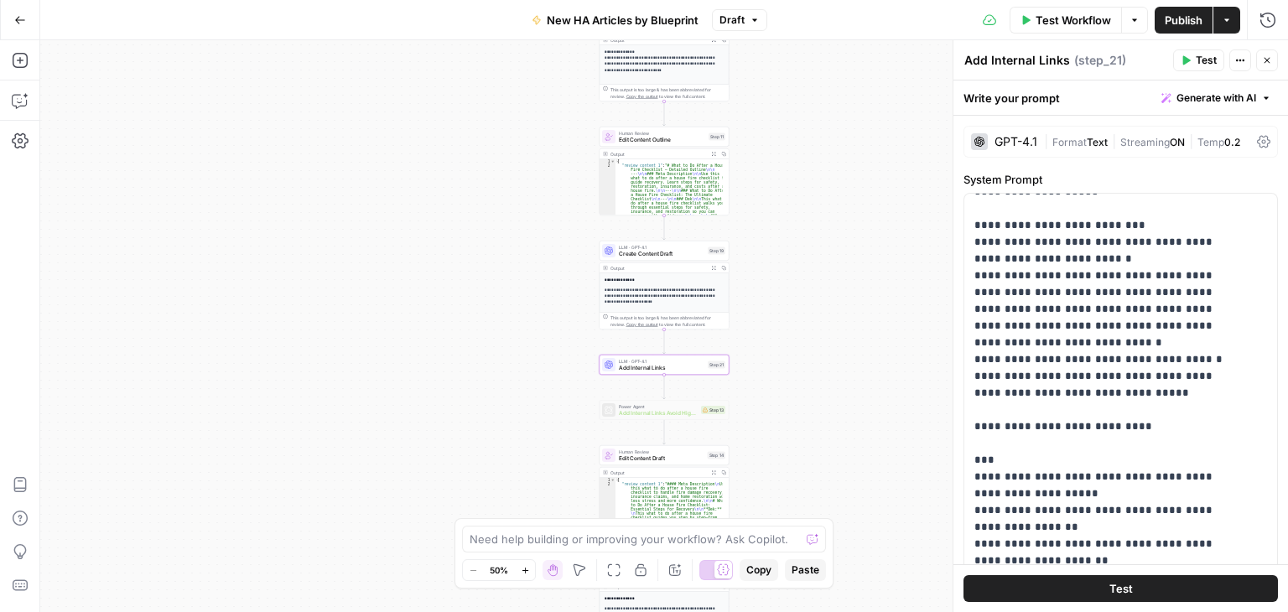
drag, startPoint x: 1265, startPoint y: 60, endPoint x: 1113, endPoint y: 224, distance: 223.1
click at [1265, 59] on icon "button" at bounding box center [1267, 60] width 10 height 10
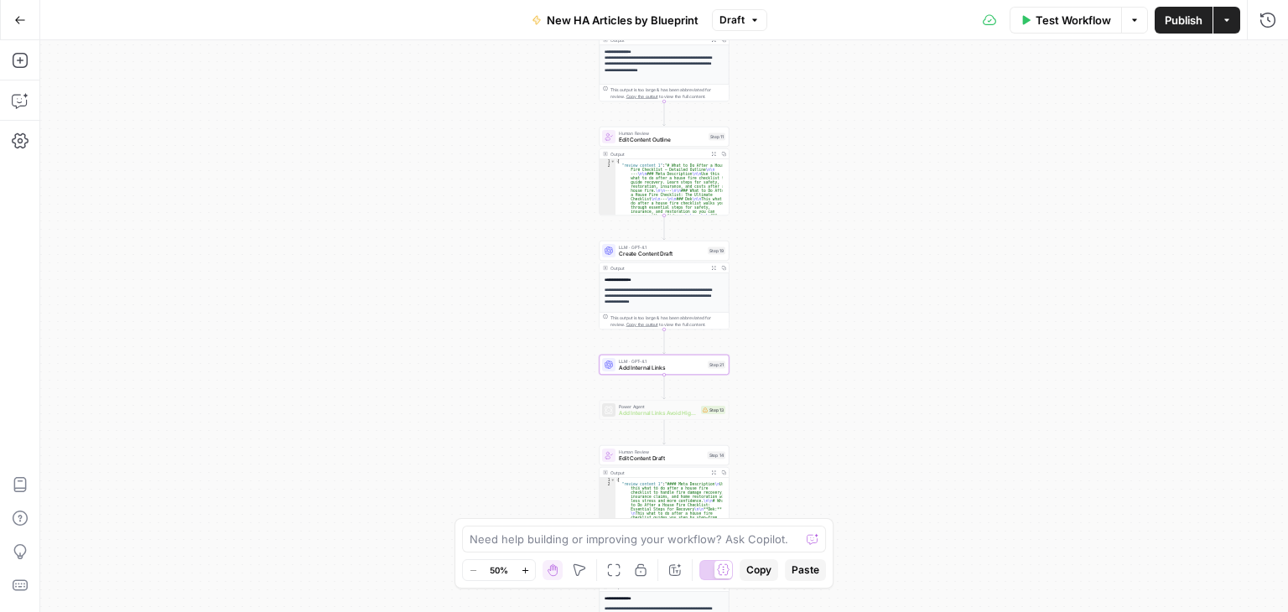
click at [1050, 309] on div "**********" at bounding box center [664, 326] width 1248 height 572
click at [1070, 22] on span "Test Workflow" at bounding box center [1072, 20] width 75 height 17
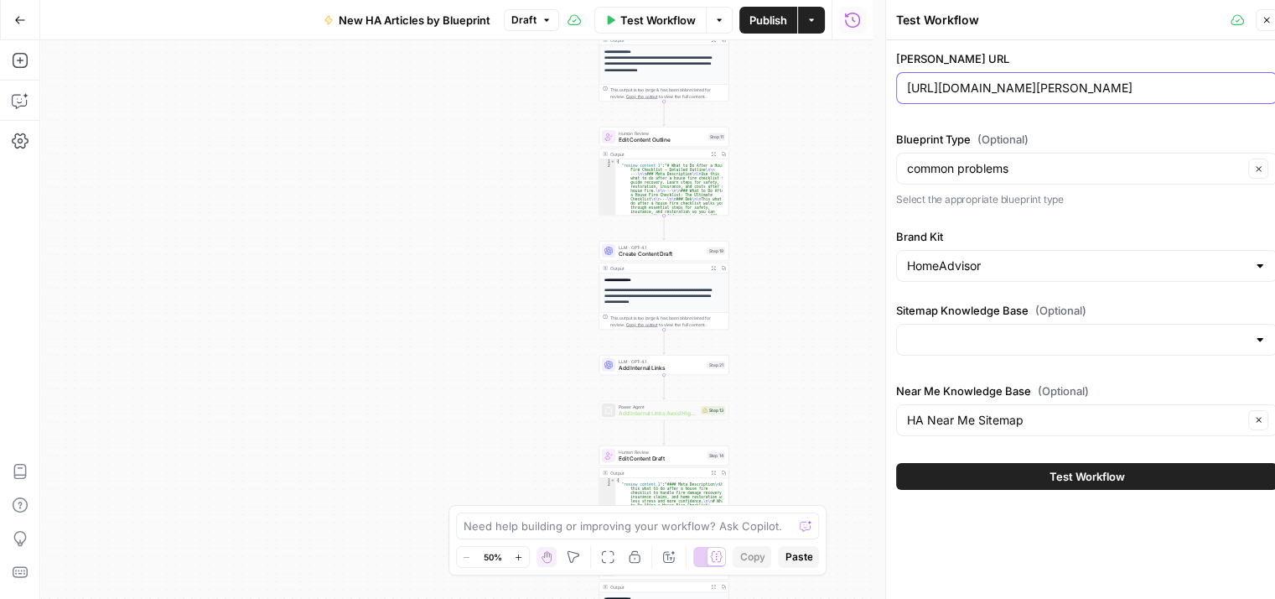
click at [1050, 88] on input "[URL][DOMAIN_NAME][PERSON_NAME]" at bounding box center [1087, 88] width 360 height 17
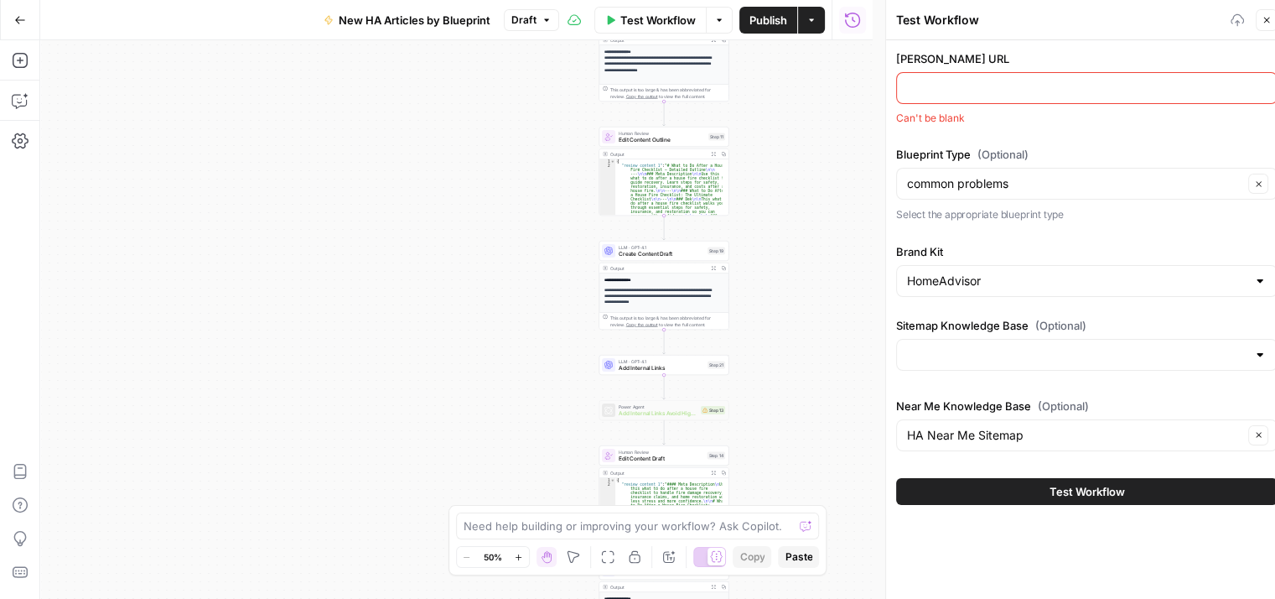
paste input "[URL][DOMAIN_NAME][PERSON_NAME]"
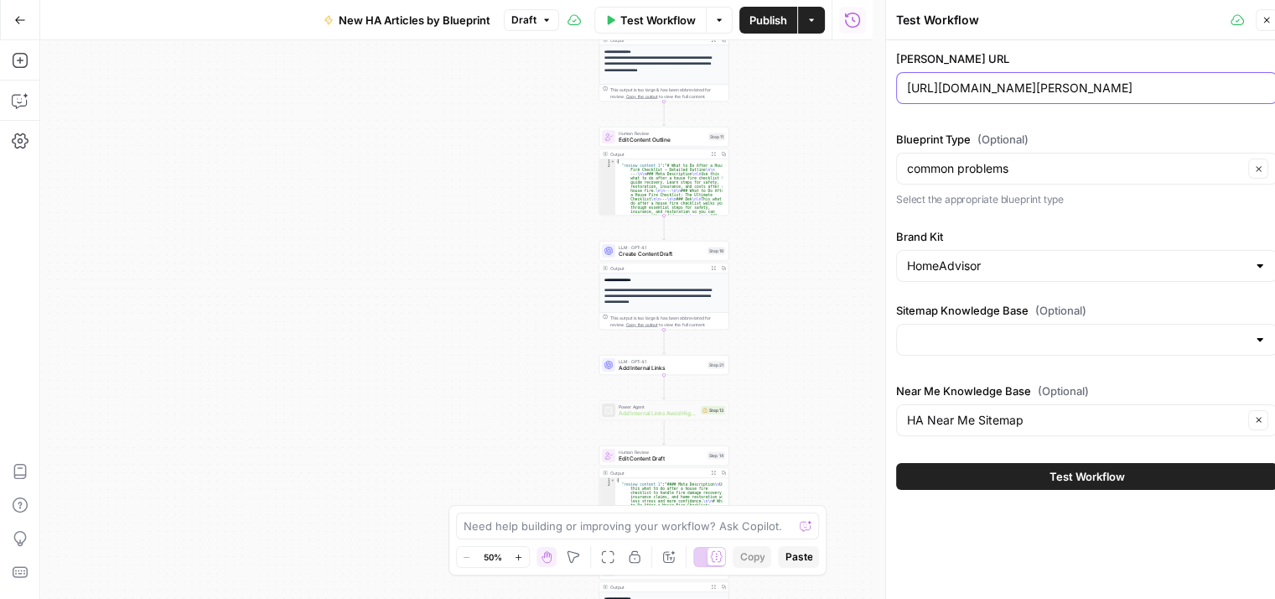
type input "[URL][DOMAIN_NAME][PERSON_NAME]"
click at [1083, 338] on input "Sitemap Knowledge Base (Optional)" at bounding box center [1077, 339] width 340 height 17
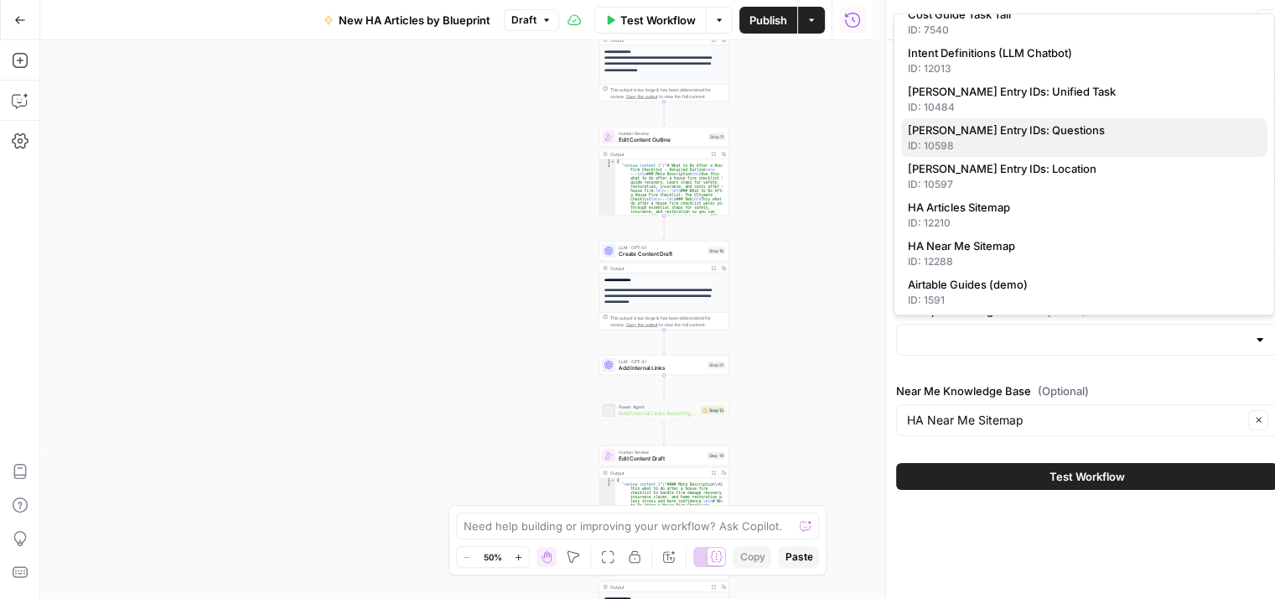
scroll to position [252, 0]
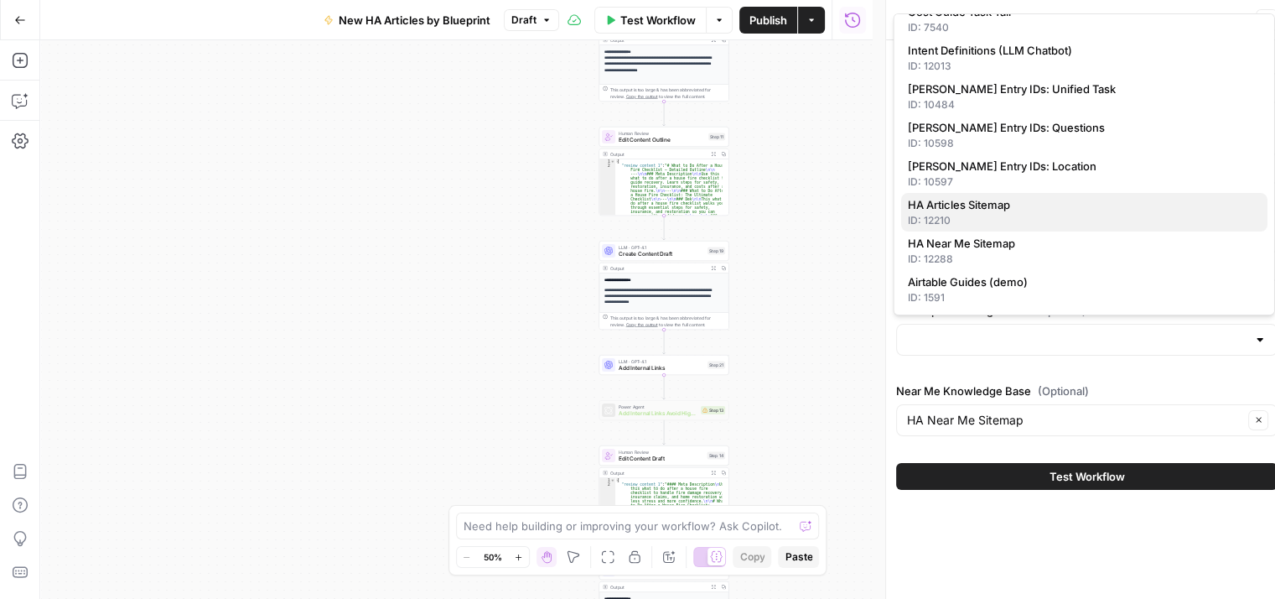
click at [1021, 204] on span "HA Articles Sitemap" at bounding box center [1081, 204] width 346 height 17
type input "HA Articles Sitemap"
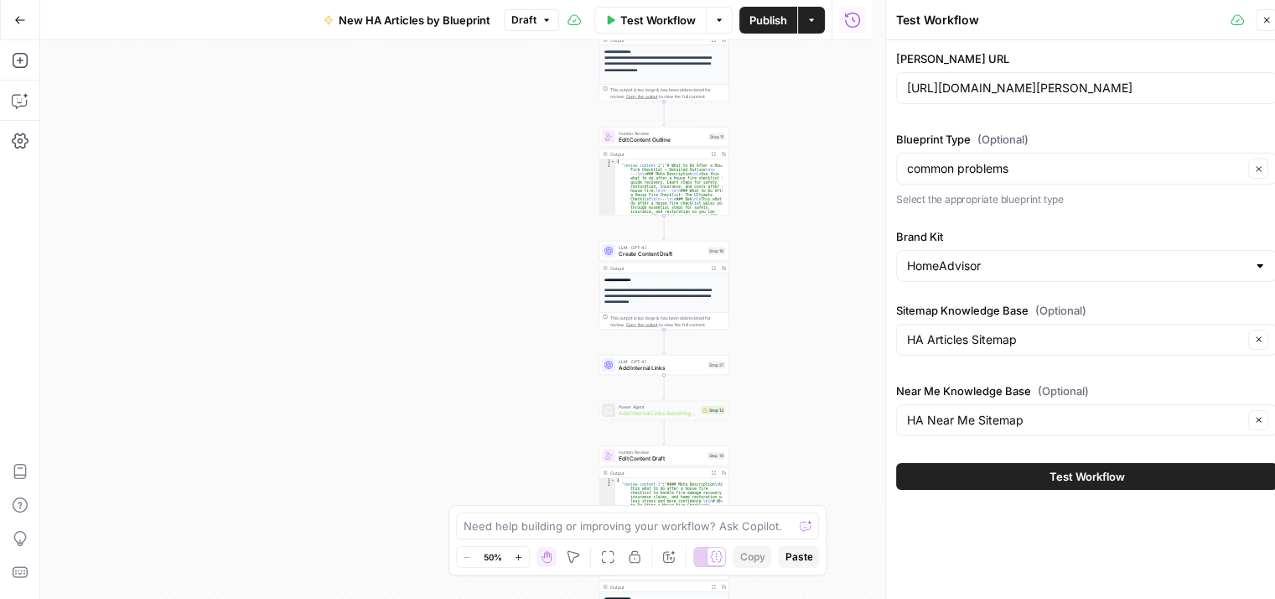
click at [1158, 476] on button "Test Workflow" at bounding box center [1086, 476] width 381 height 27
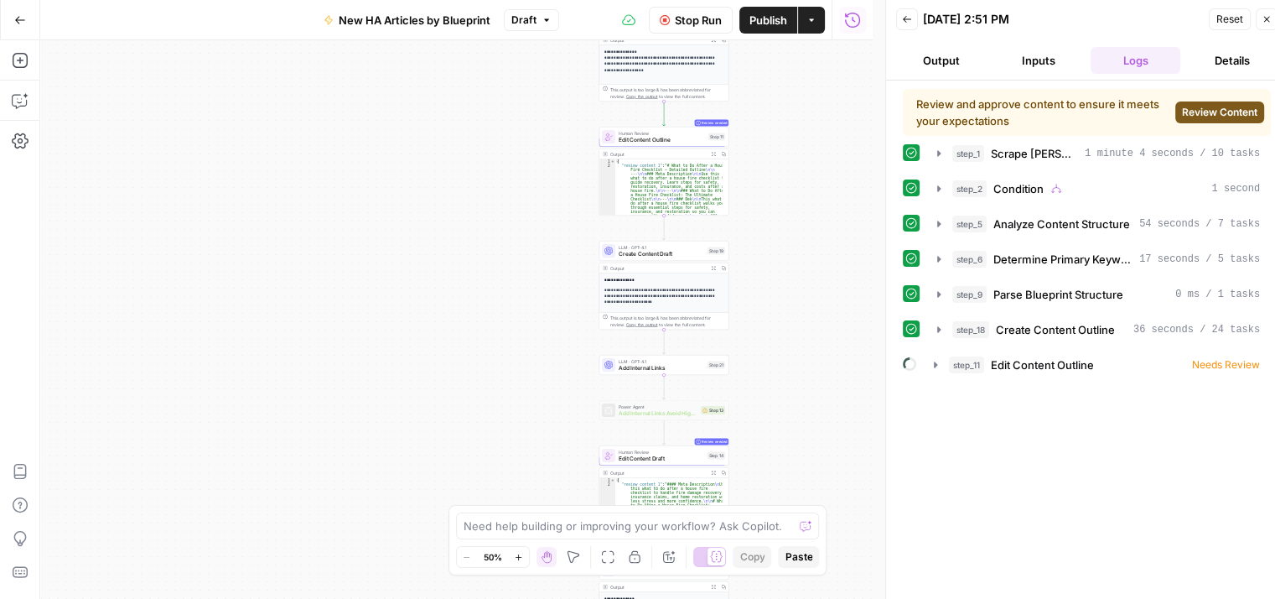
click at [1213, 118] on button "Review Content" at bounding box center [1220, 112] width 89 height 22
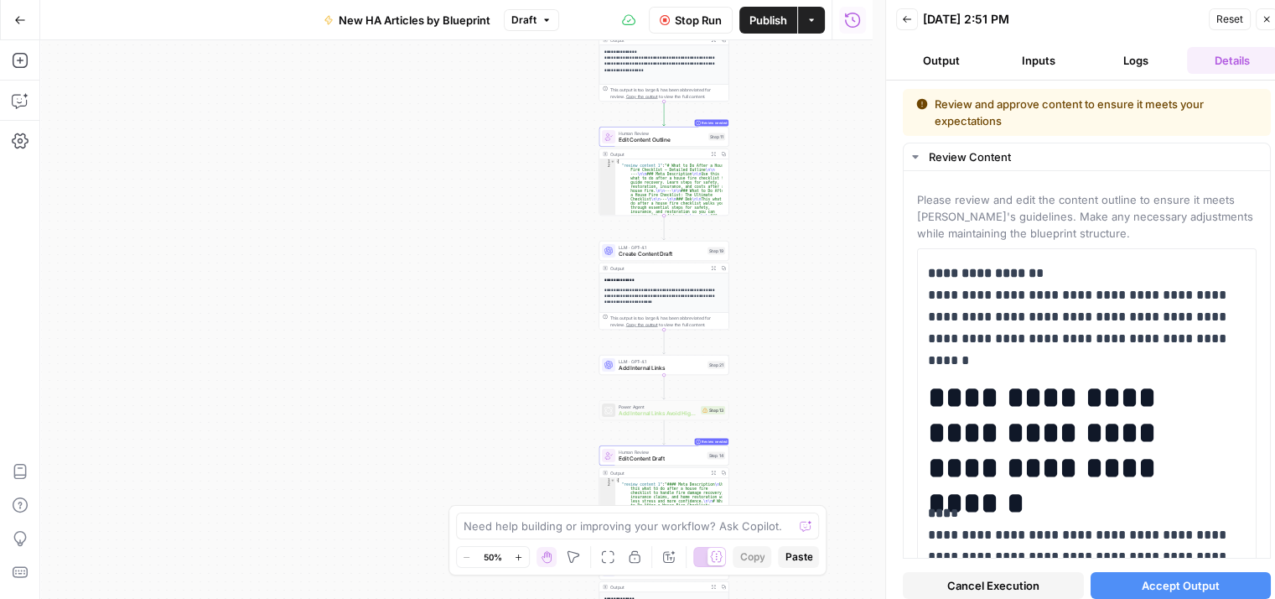
click at [1175, 588] on span "Accept Output" at bounding box center [1181, 585] width 78 height 17
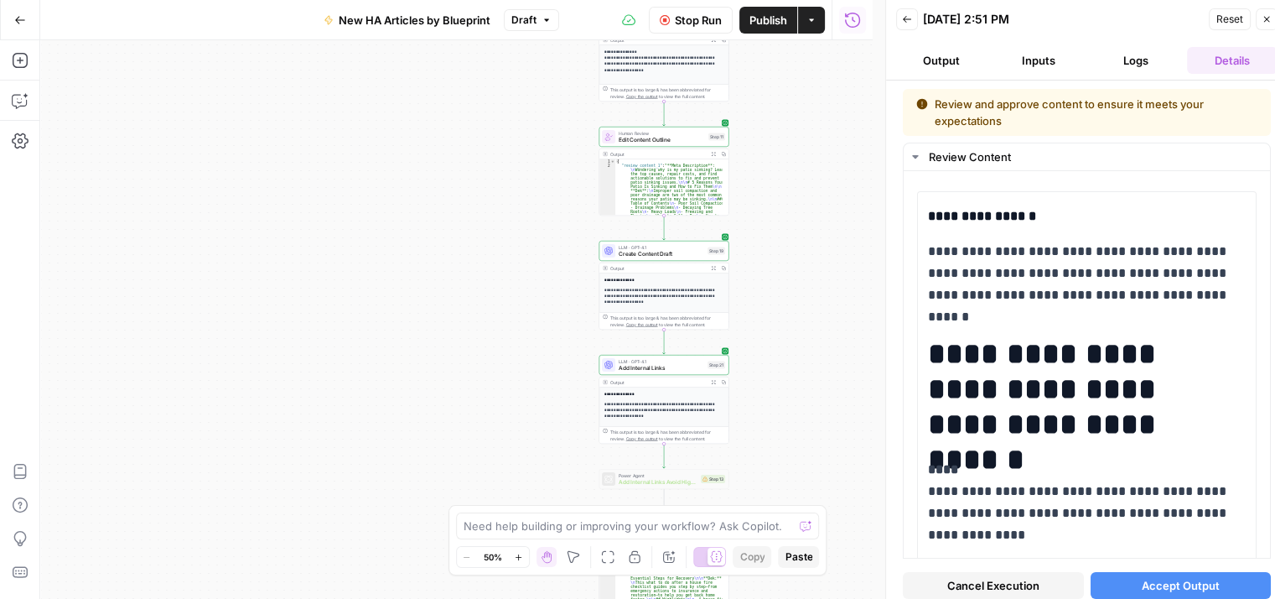
click at [1169, 24] on div "[DATE] 2:51 PM" at bounding box center [1063, 19] width 281 height 17
click at [1133, 11] on div "[DATE] 2:51 PM" at bounding box center [1063, 19] width 281 height 17
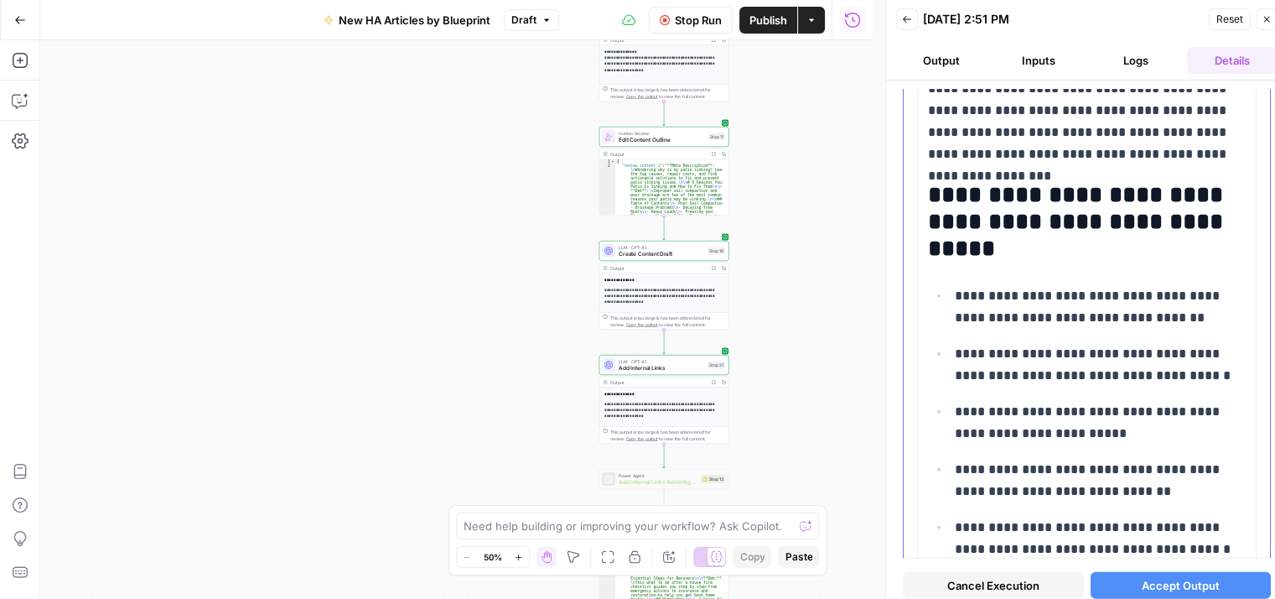
scroll to position [4357, 0]
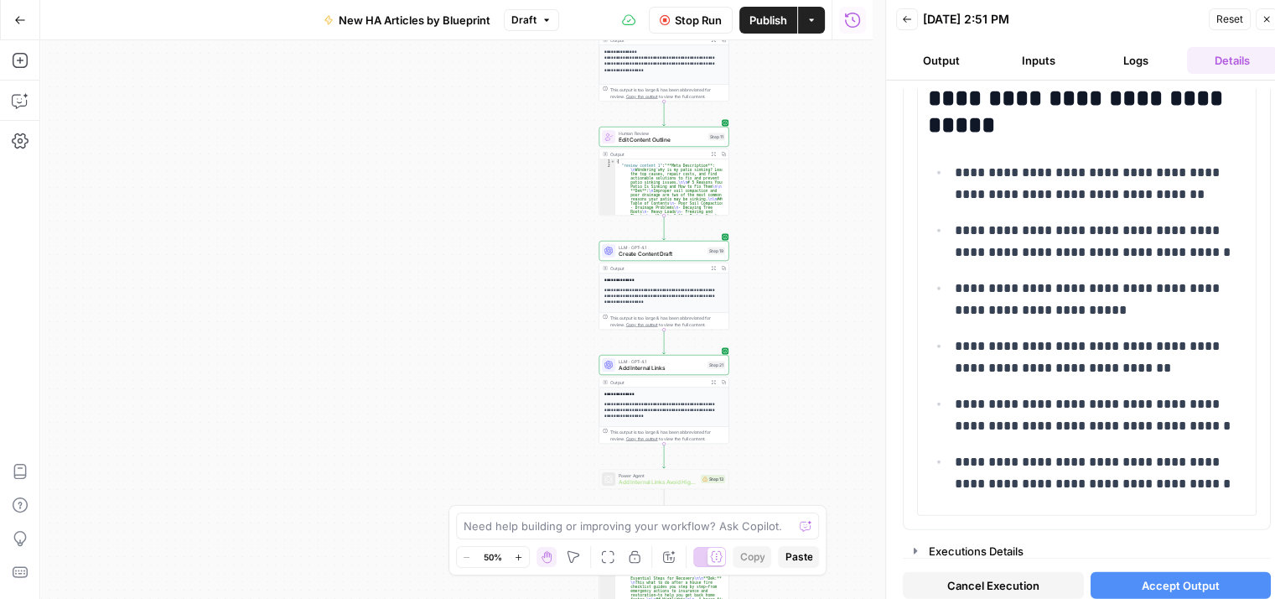
click at [1180, 581] on span "Accept Output" at bounding box center [1181, 585] width 78 height 17
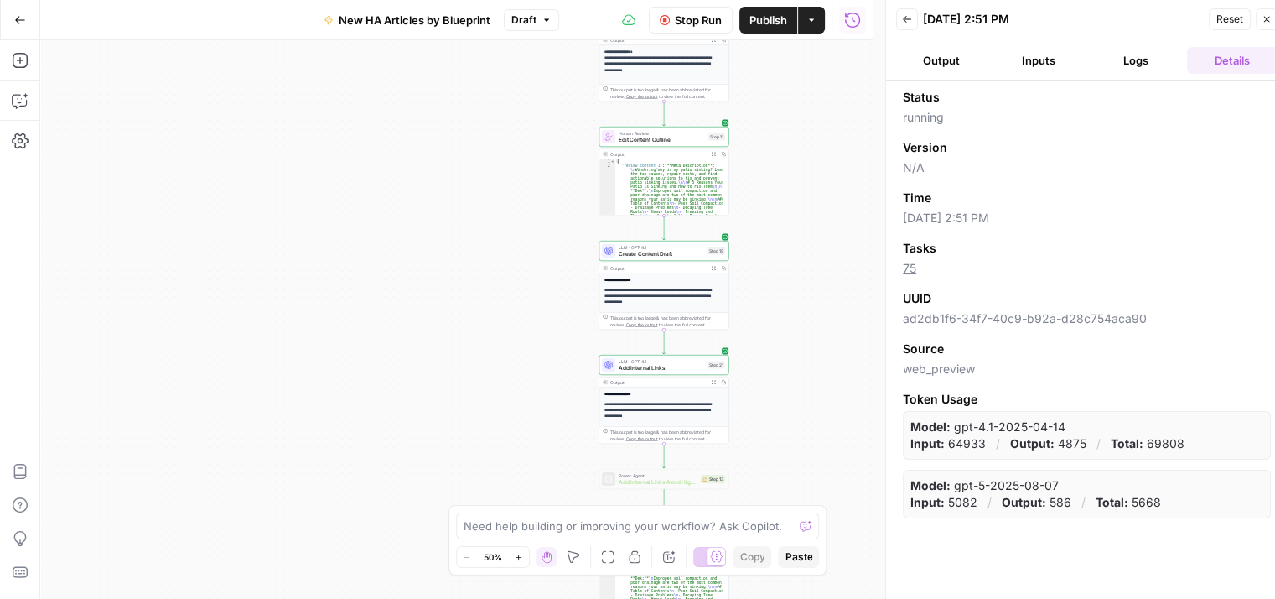
click at [1183, 122] on span "running" at bounding box center [1087, 117] width 368 height 17
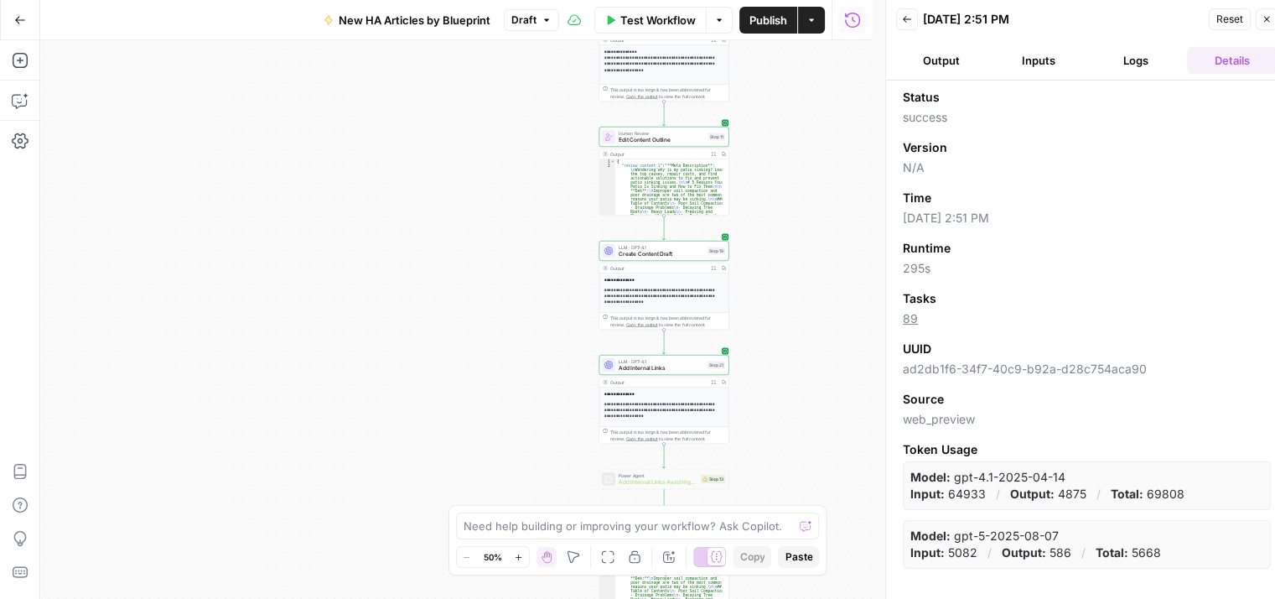
click at [1154, 142] on div "Version" at bounding box center [1087, 147] width 368 height 17
click at [1140, 61] on button "Logs" at bounding box center [1136, 60] width 91 height 27
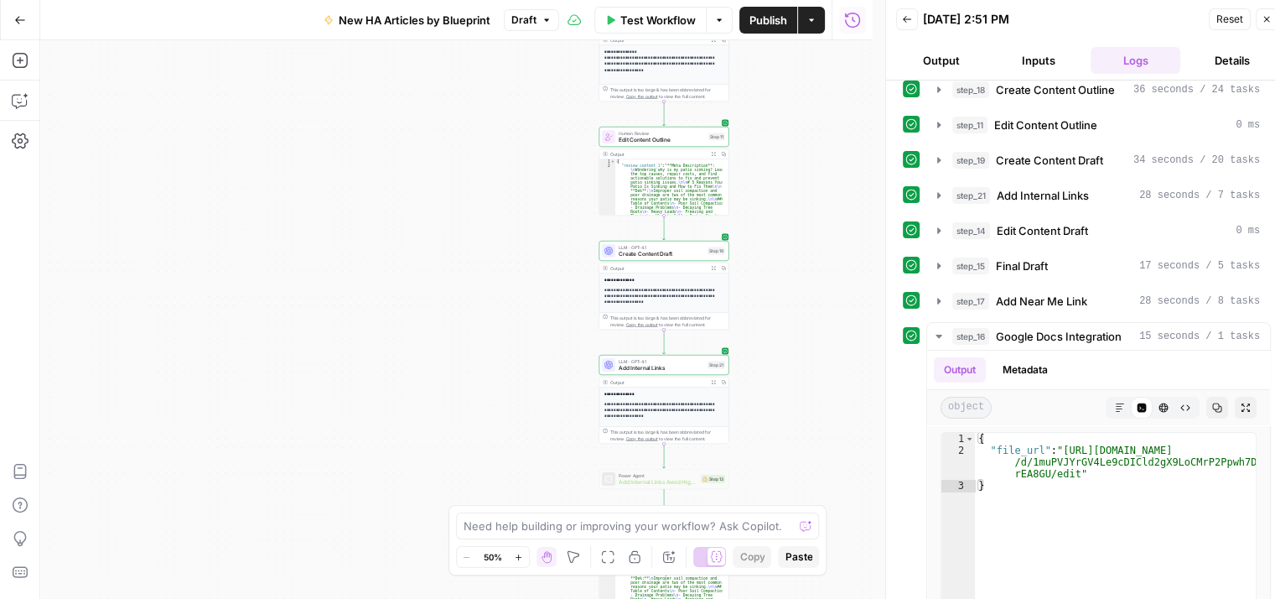
scroll to position [252, 0]
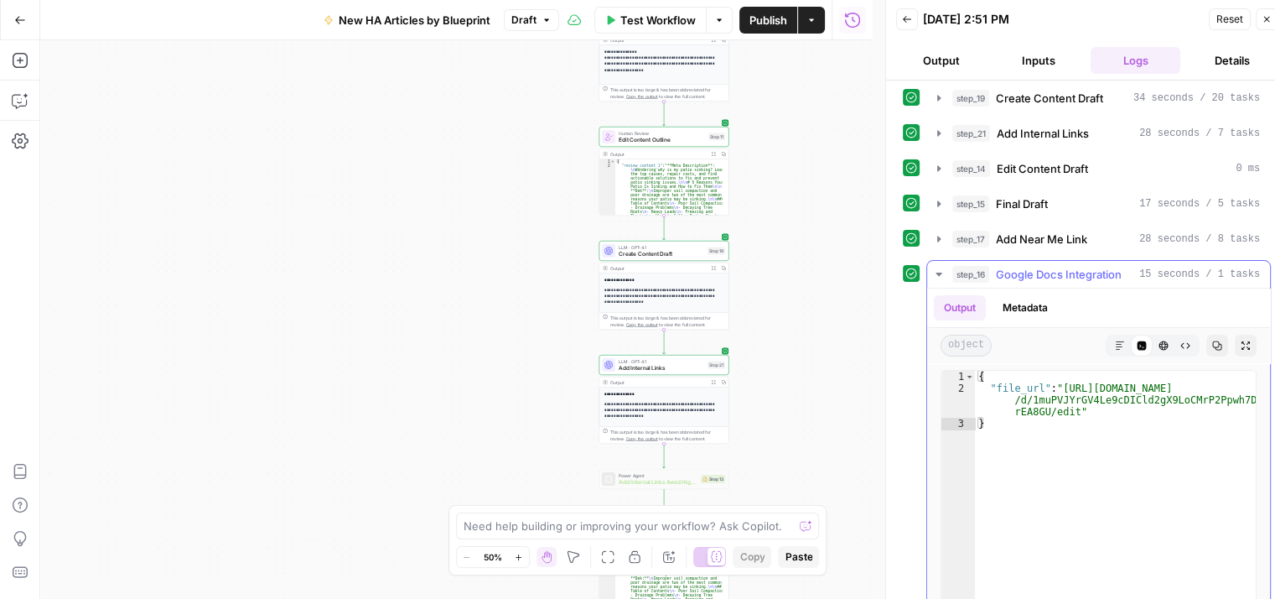
type textarea "**********"
click at [1070, 407] on div "{ "file_url" : "https://docs.google.com/document /d/1muPVJYrGV4Le9cDICld2gX9LoC…" at bounding box center [1115, 548] width 281 height 354
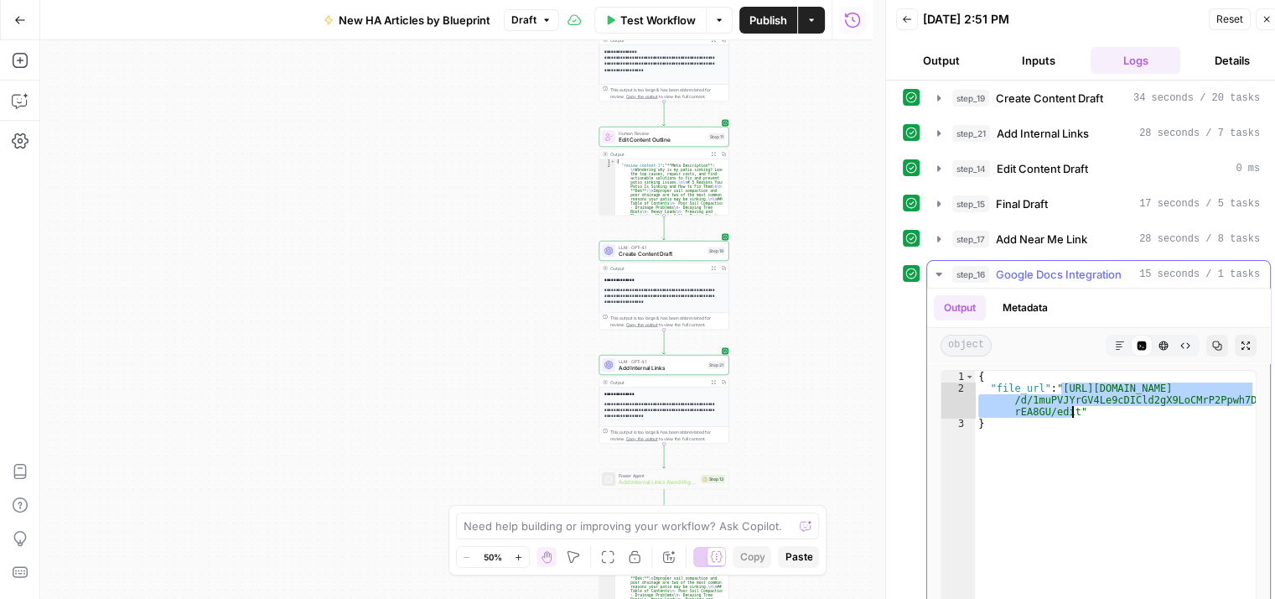
drag, startPoint x: 1060, startPoint y: 387, endPoint x: 1073, endPoint y: 407, distance: 23.5
click at [1073, 407] on div "{ "file_url" : "https://docs.google.com/document /d/1muPVJYrGV4Le9cDICld2gX9LoC…" at bounding box center [1115, 548] width 281 height 354
click at [929, 272] on button "step_16 Google Docs Integration 15 seconds / 1 tasks" at bounding box center [1098, 274] width 343 height 27
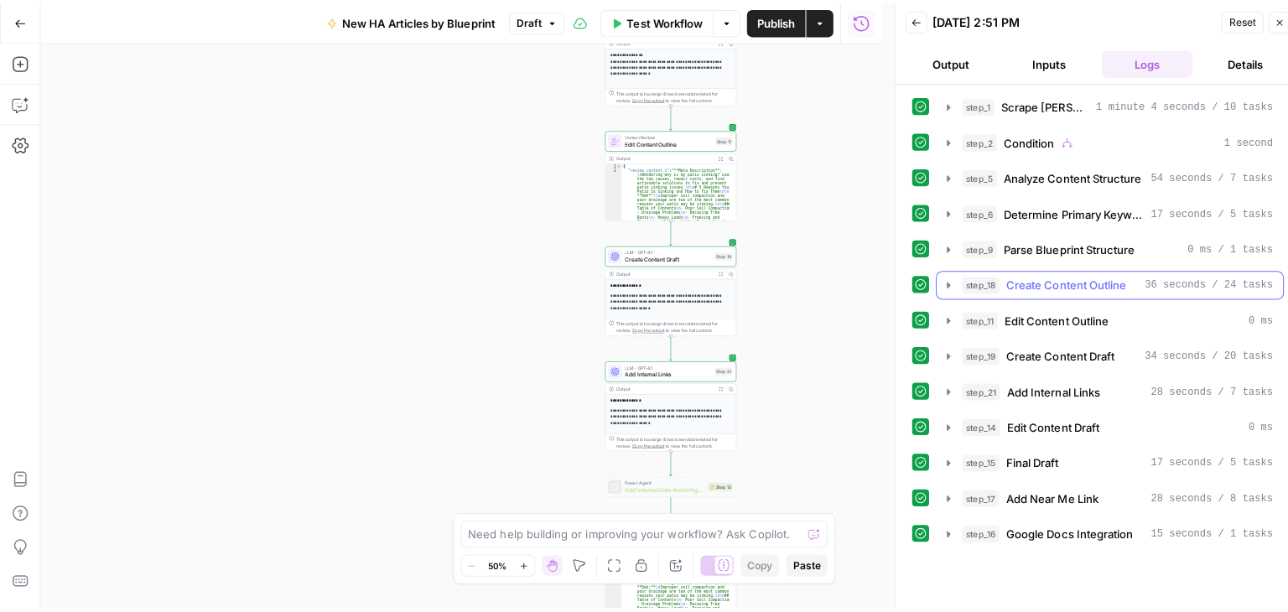
scroll to position [0, 0]
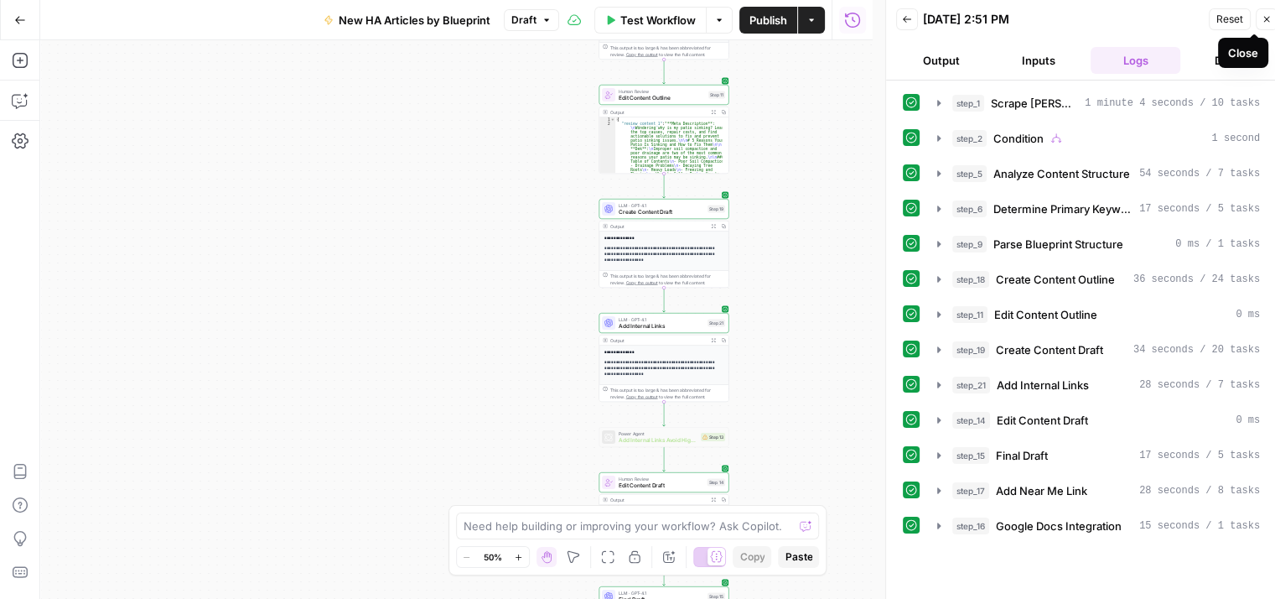
click at [1263, 18] on icon "button" at bounding box center [1267, 19] width 10 height 10
